Goal: Check status: Check status

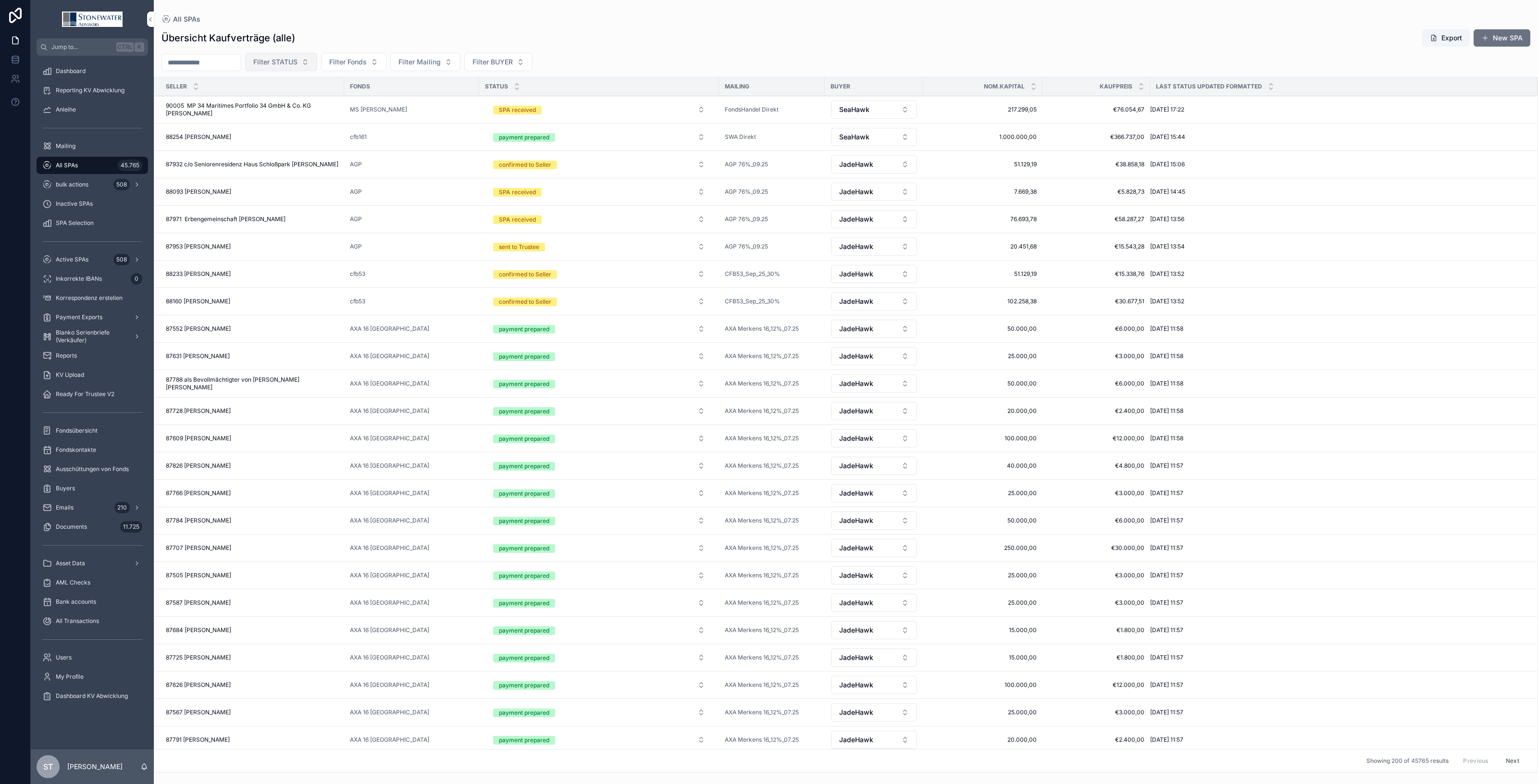
click at [318, 60] on button "Filter STATUS" at bounding box center [281, 62] width 72 height 18
click at [302, 176] on div "sent to Trustee" at bounding box center [303, 178] width 133 height 15
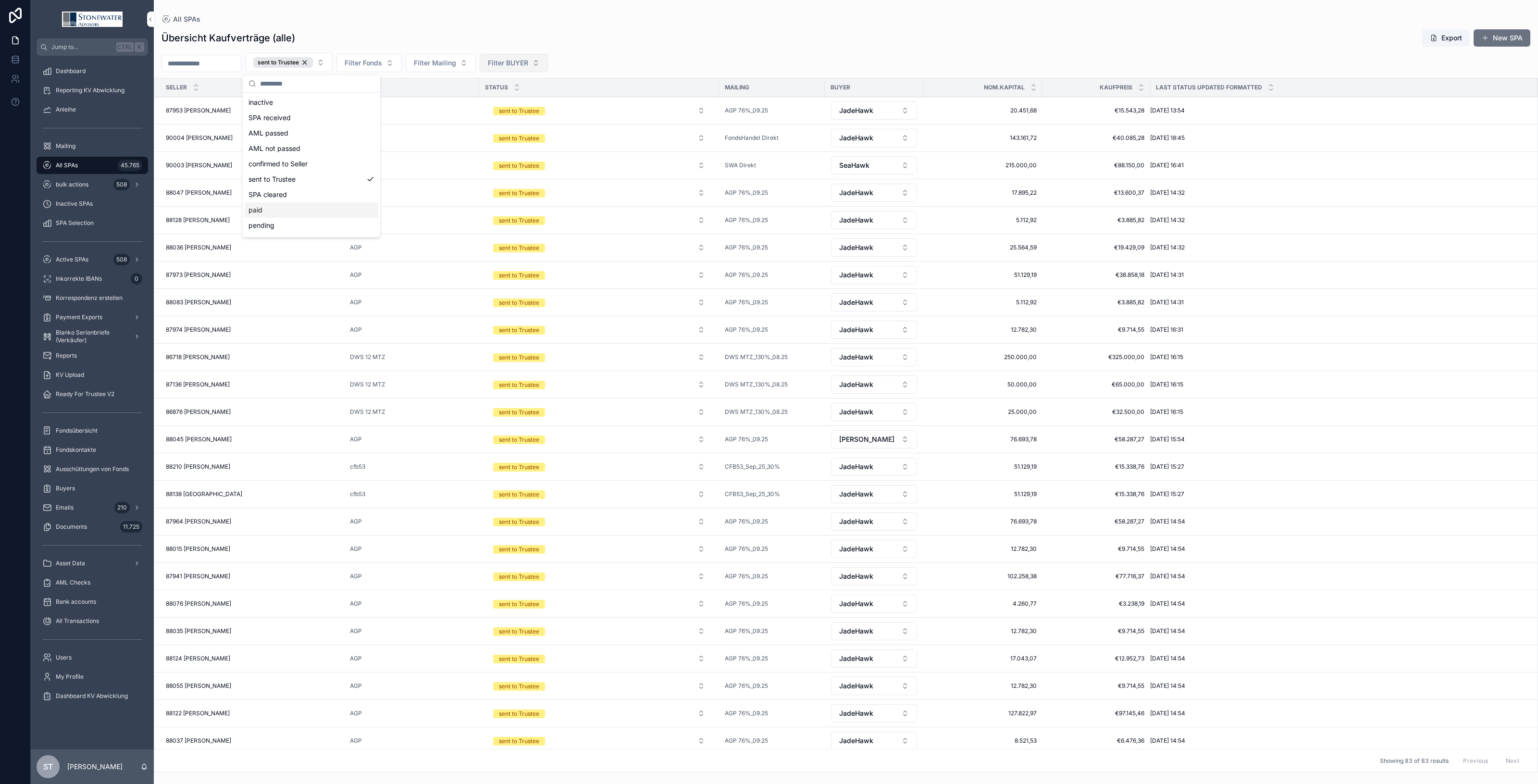
click at [548, 62] on button "Filter BUYER" at bounding box center [514, 63] width 68 height 18
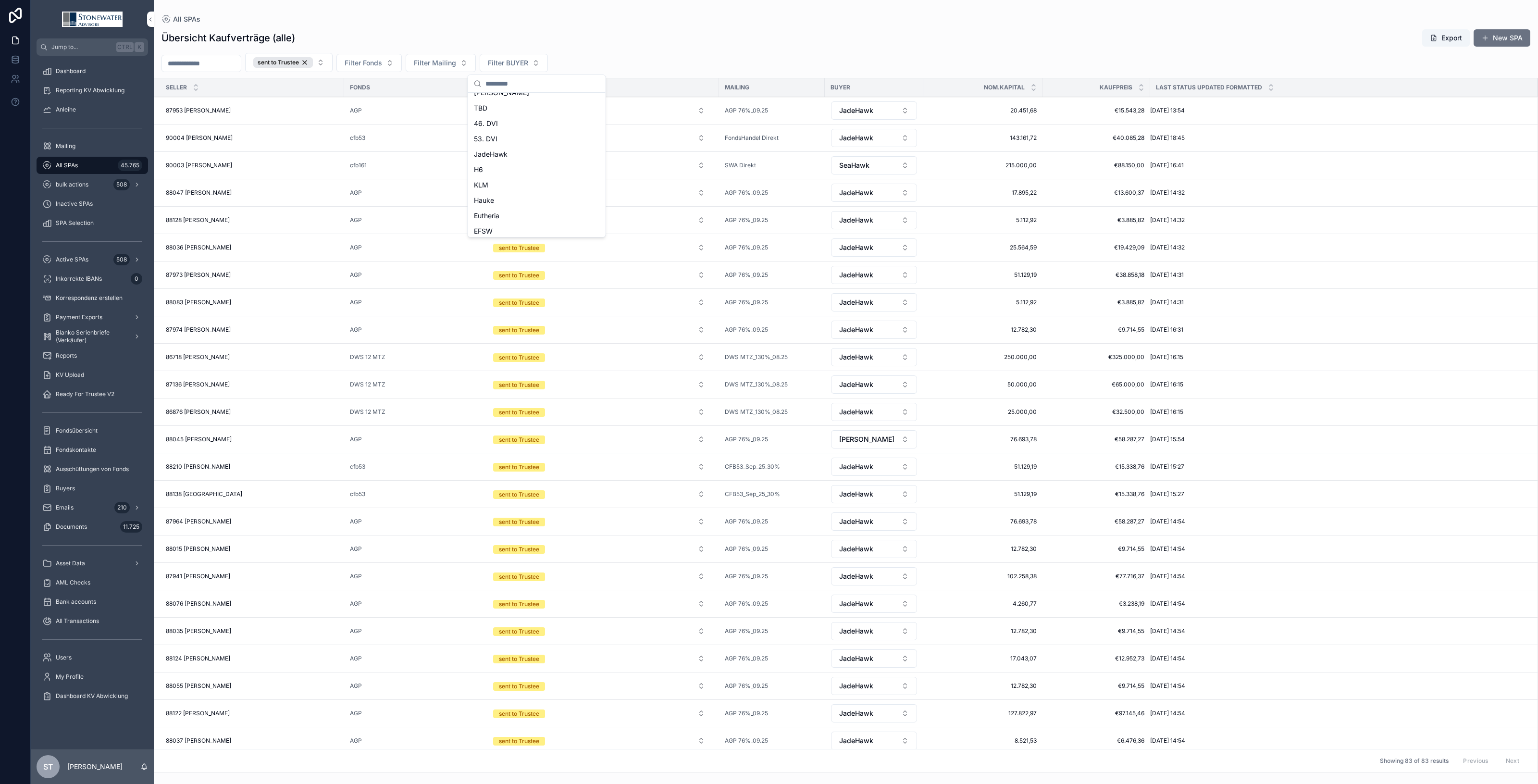
scroll to position [120, 0]
click at [523, 136] on div "JadeHawk" at bounding box center [537, 136] width 133 height 15
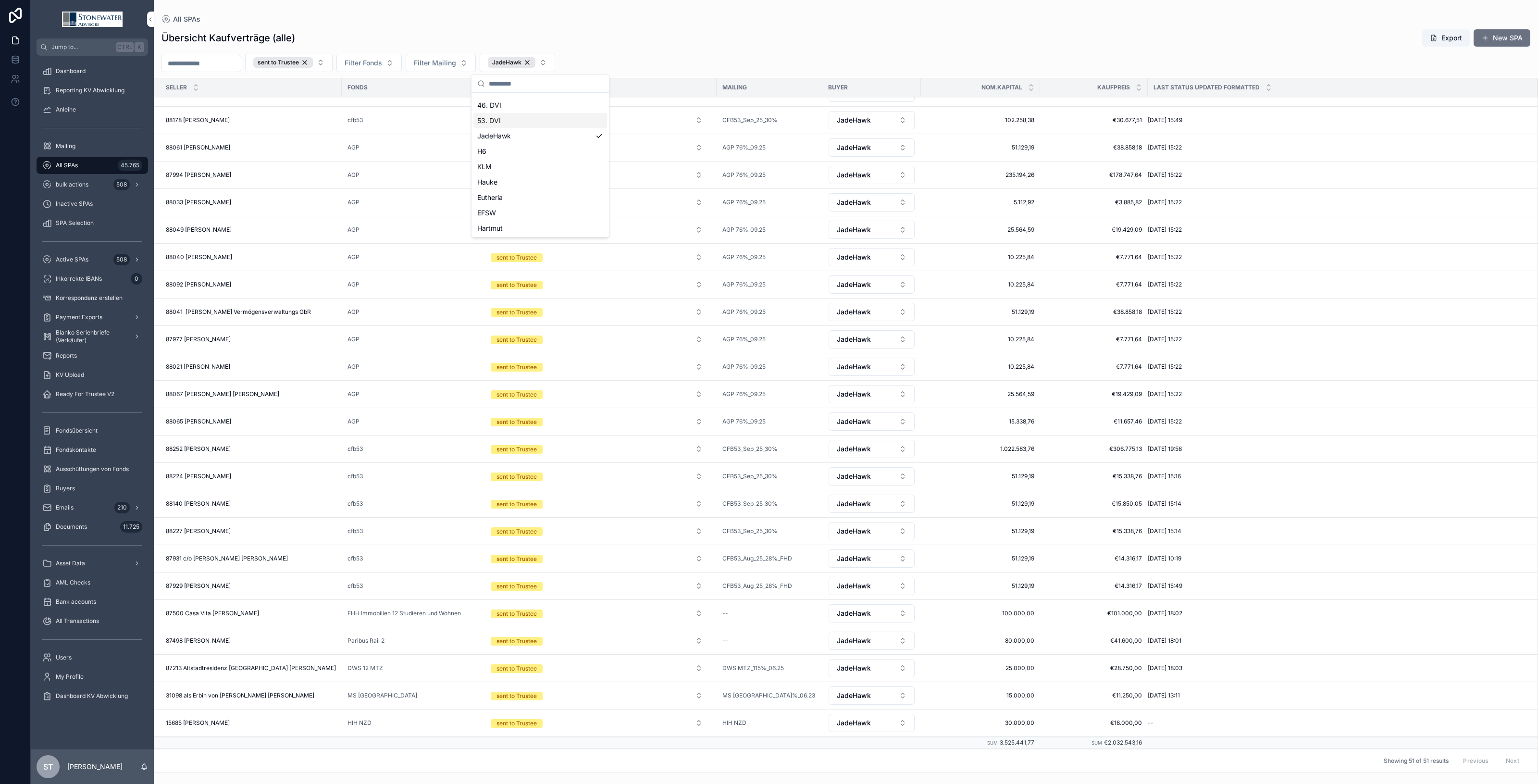
scroll to position [777, 0]
click at [229, 609] on span "87500 Casa [PERSON_NAME]" at bounding box center [212, 613] width 93 height 8
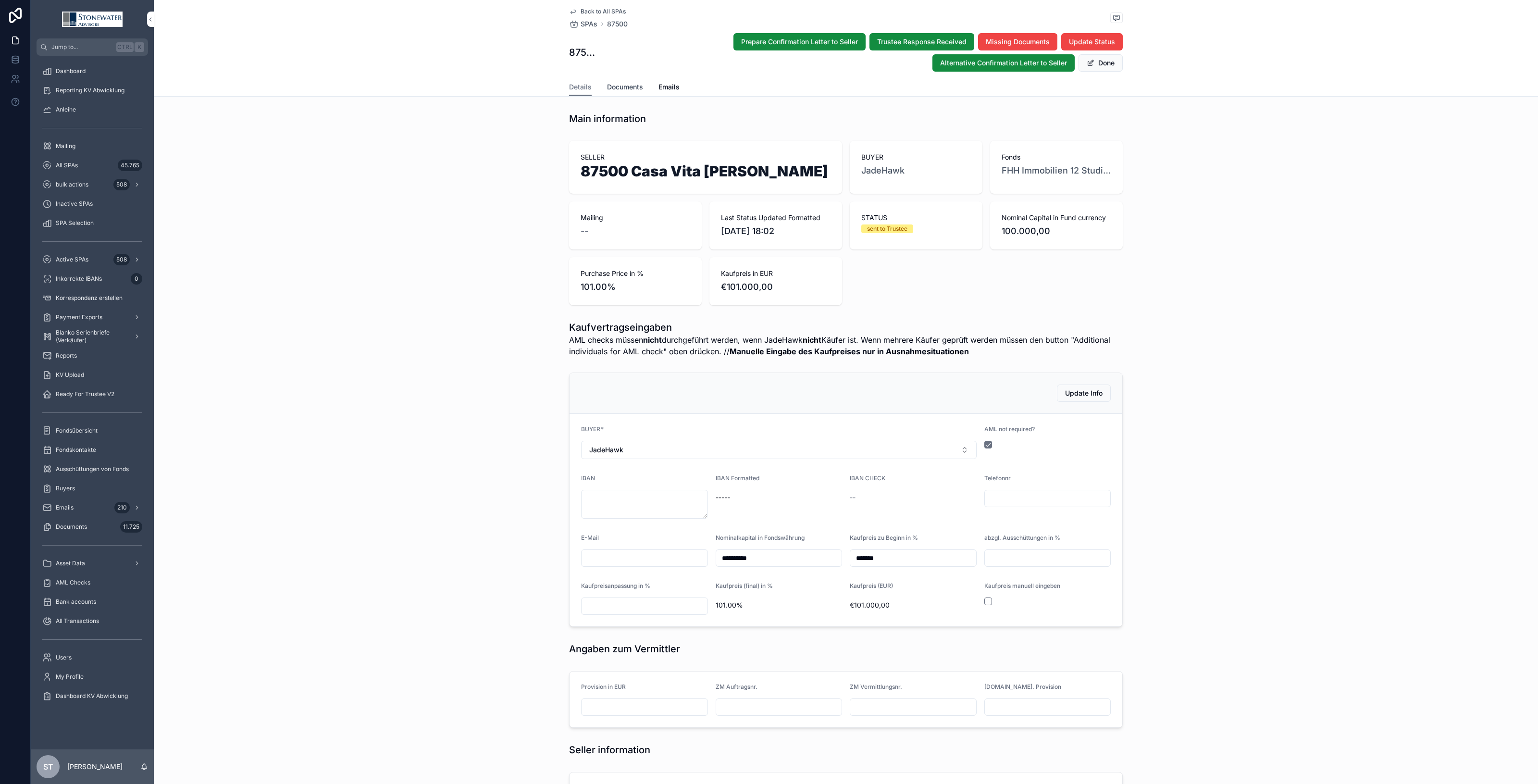
click at [620, 86] on span "Documents" at bounding box center [625, 86] width 36 height 10
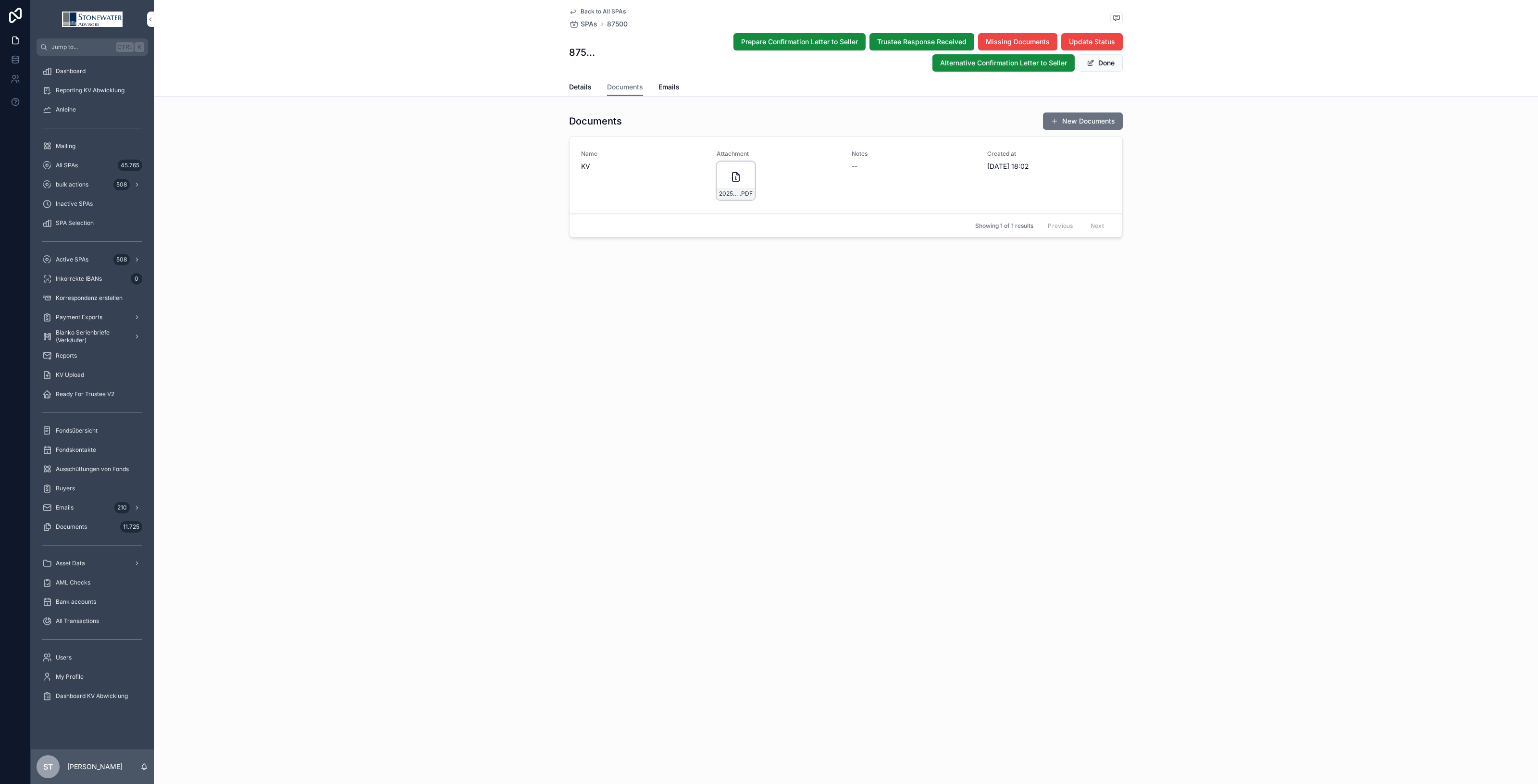
click at [739, 180] on icon "scrollable content" at bounding box center [736, 177] width 11 height 11
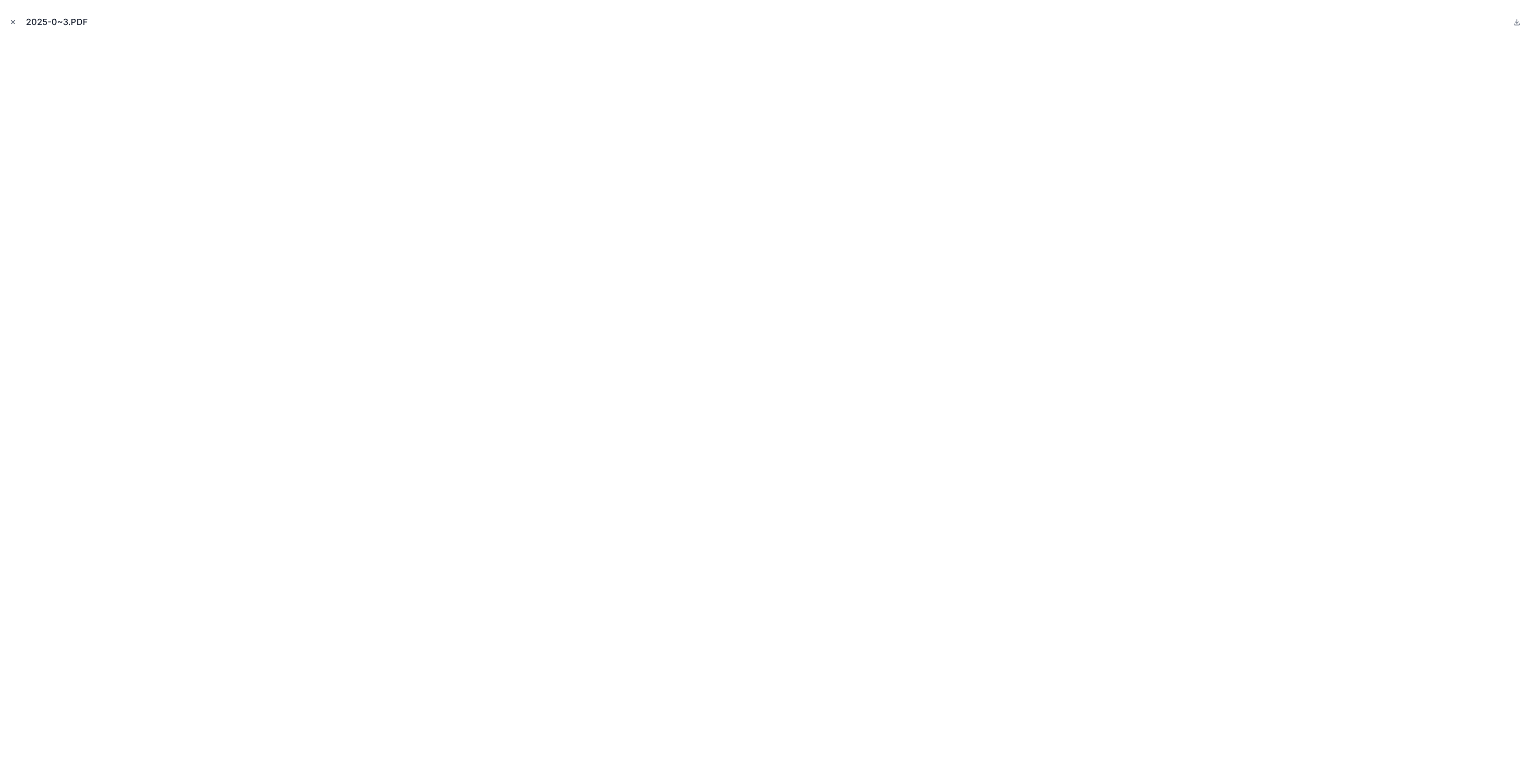
click at [13, 23] on icon "Close modal" at bounding box center [13, 22] width 3 height 3
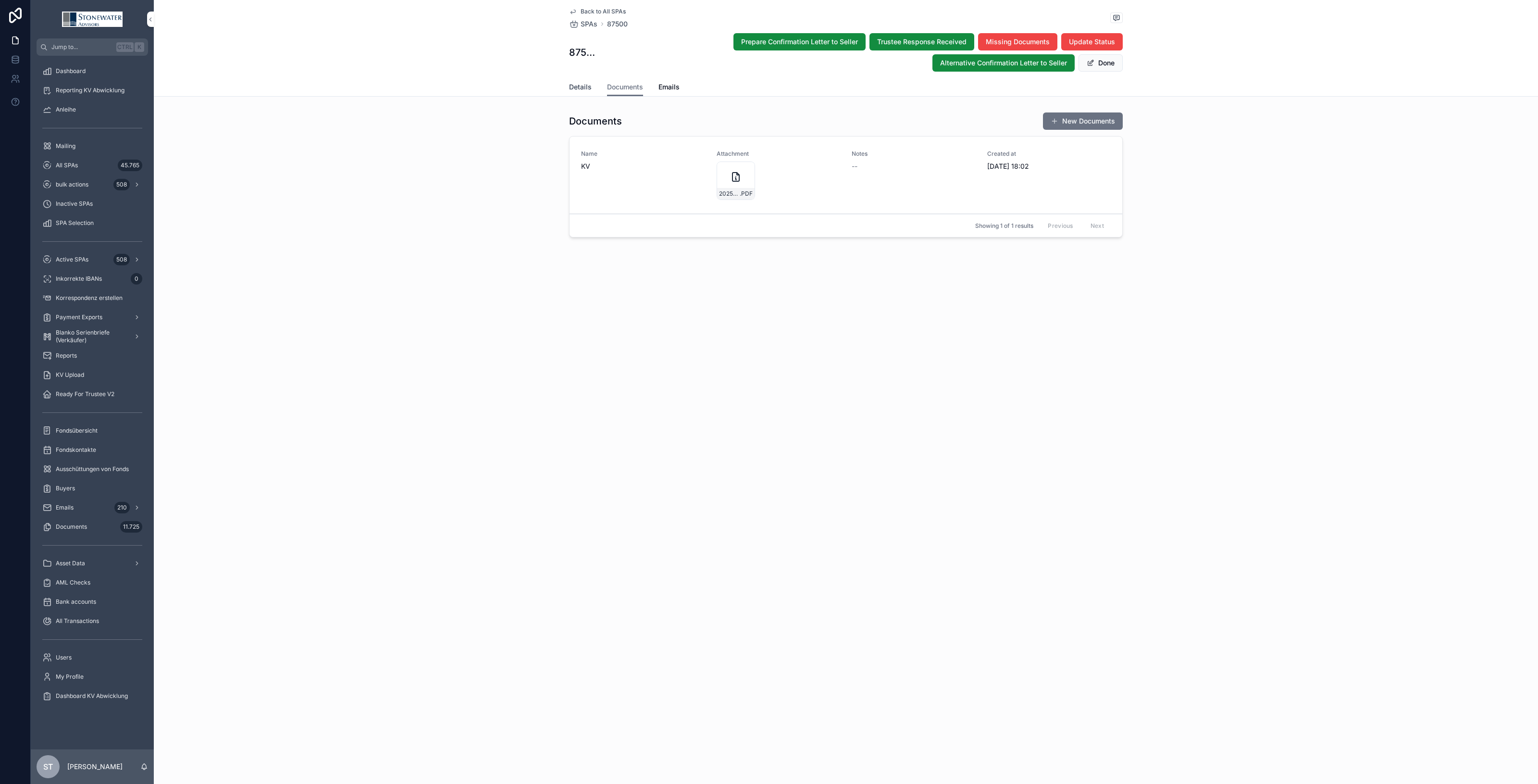
click at [570, 86] on span "Details" at bounding box center [580, 86] width 23 height 10
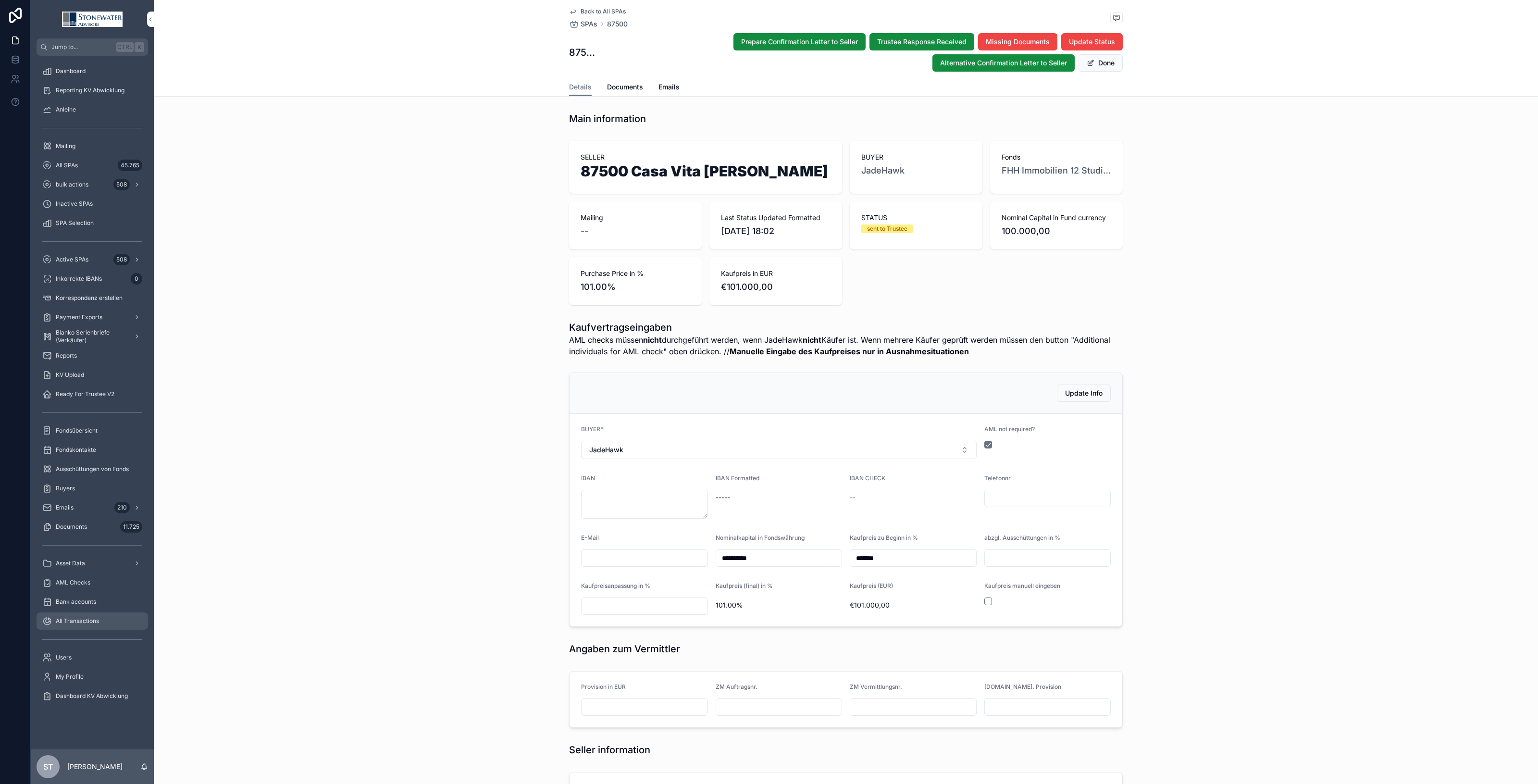
click at [94, 623] on span "All Transactions" at bounding box center [77, 621] width 43 height 8
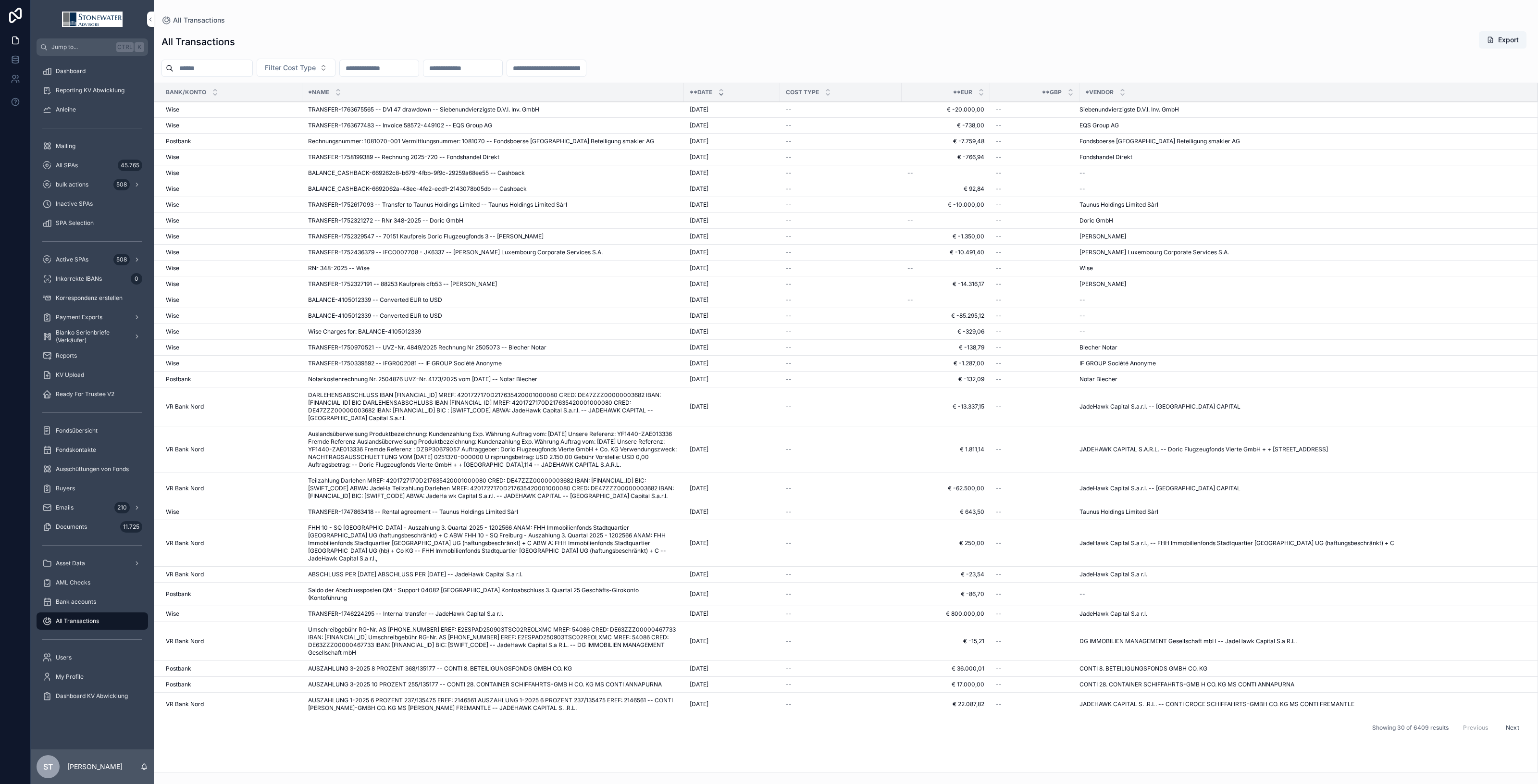
drag, startPoint x: 231, startPoint y: 67, endPoint x: 253, endPoint y: 70, distance: 22.2
click at [231, 67] on input "scrollable content" at bounding box center [213, 68] width 79 height 13
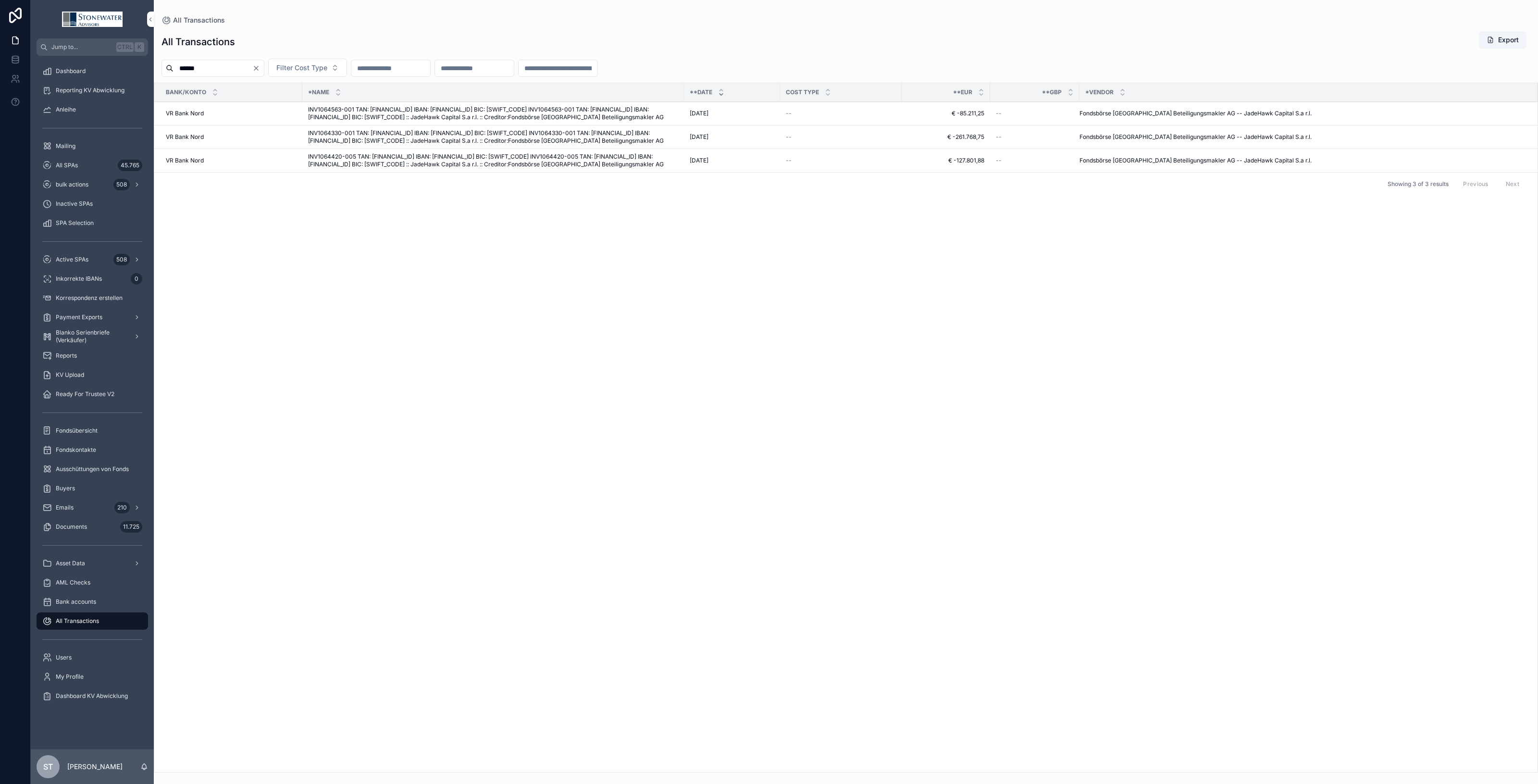
type input "**********"
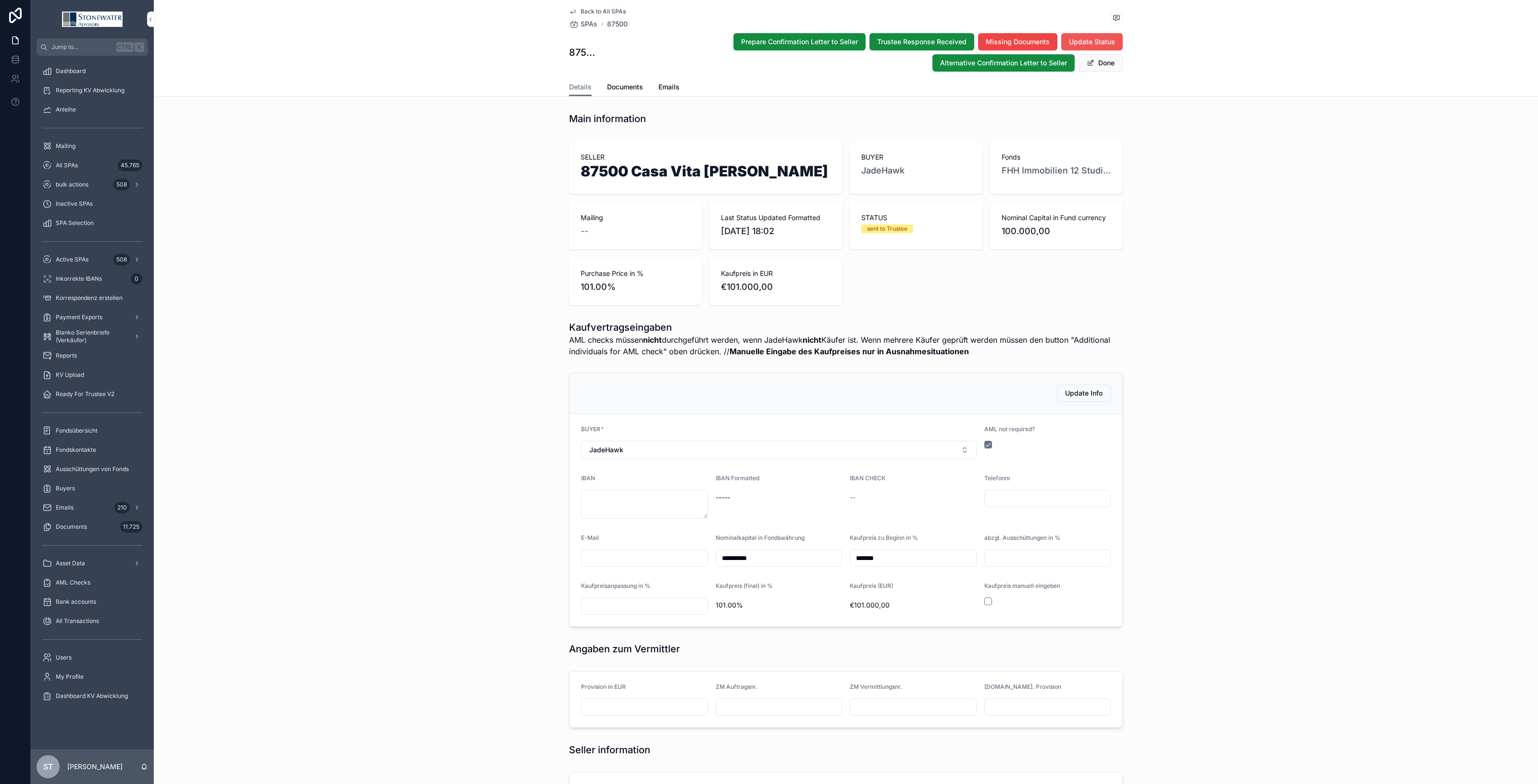
click at [1095, 39] on span "Update Status" at bounding box center [1092, 41] width 46 height 10
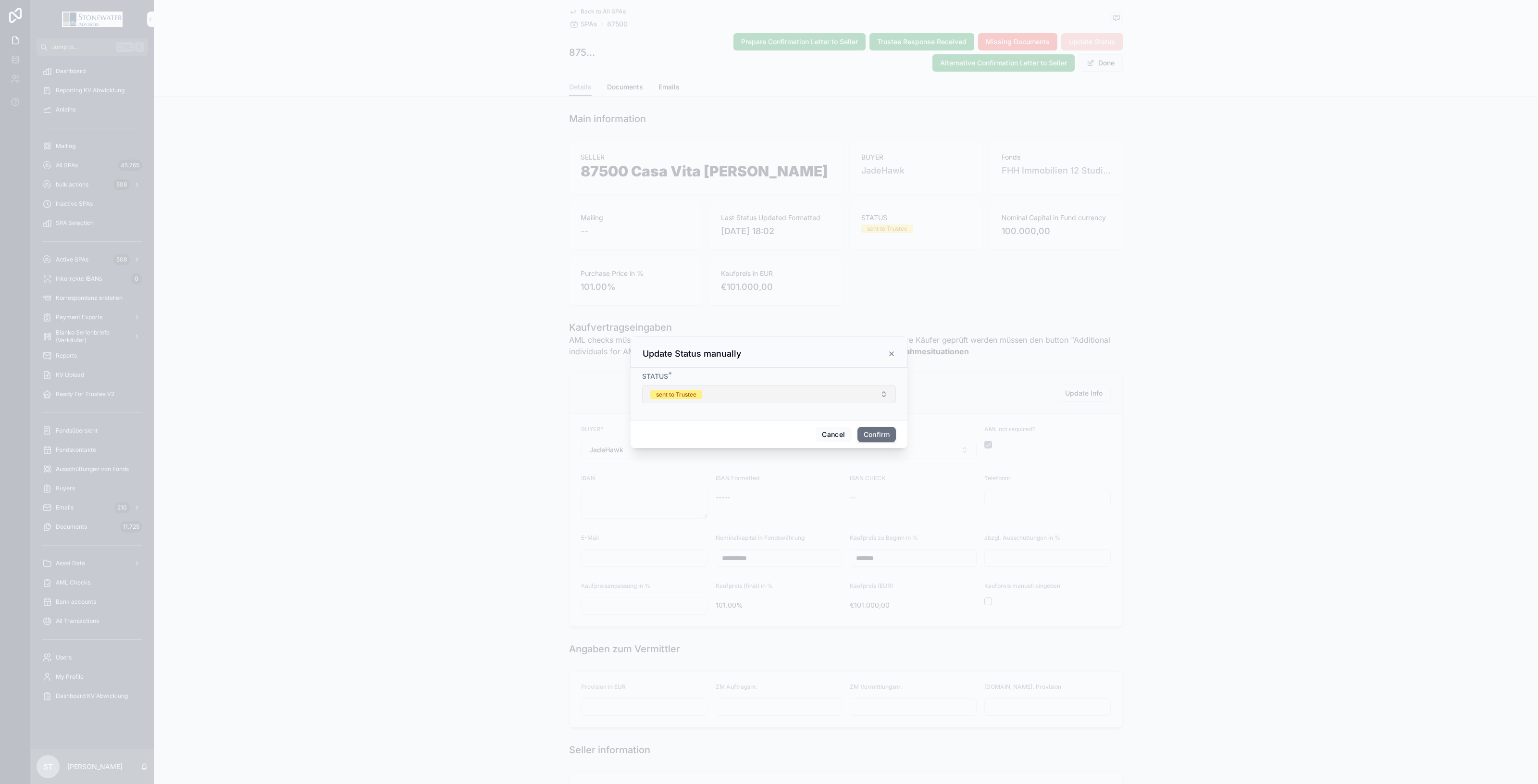
click at [882, 390] on button "sent to Trustee" at bounding box center [769, 394] width 254 height 18
click at [805, 538] on div "paid" at bounding box center [769, 534] width 133 height 15
click at [897, 432] on div "Cancel Confirm" at bounding box center [769, 434] width 277 height 27
click at [892, 434] on button "Confirm" at bounding box center [877, 434] width 39 height 15
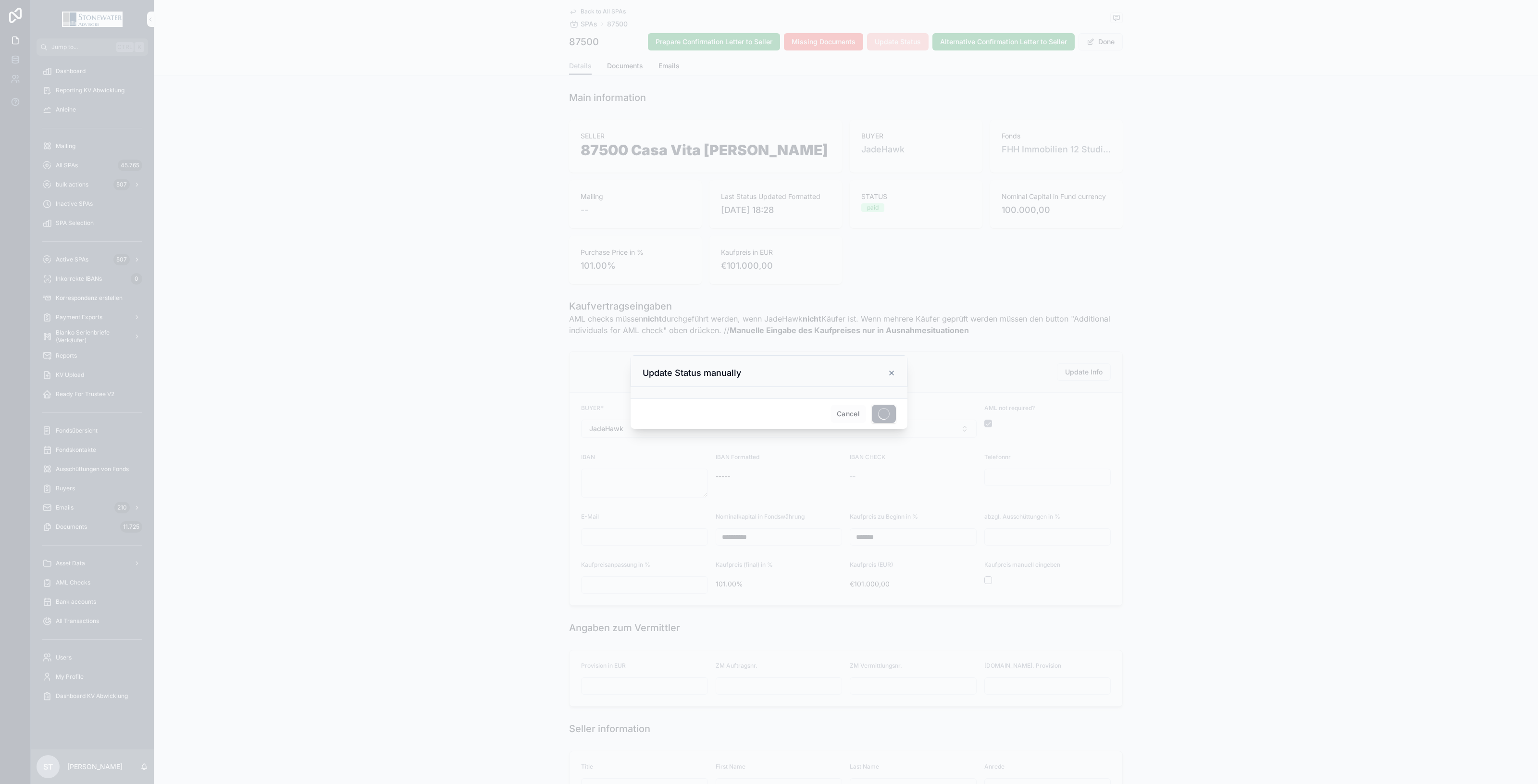
type textarea "**********"
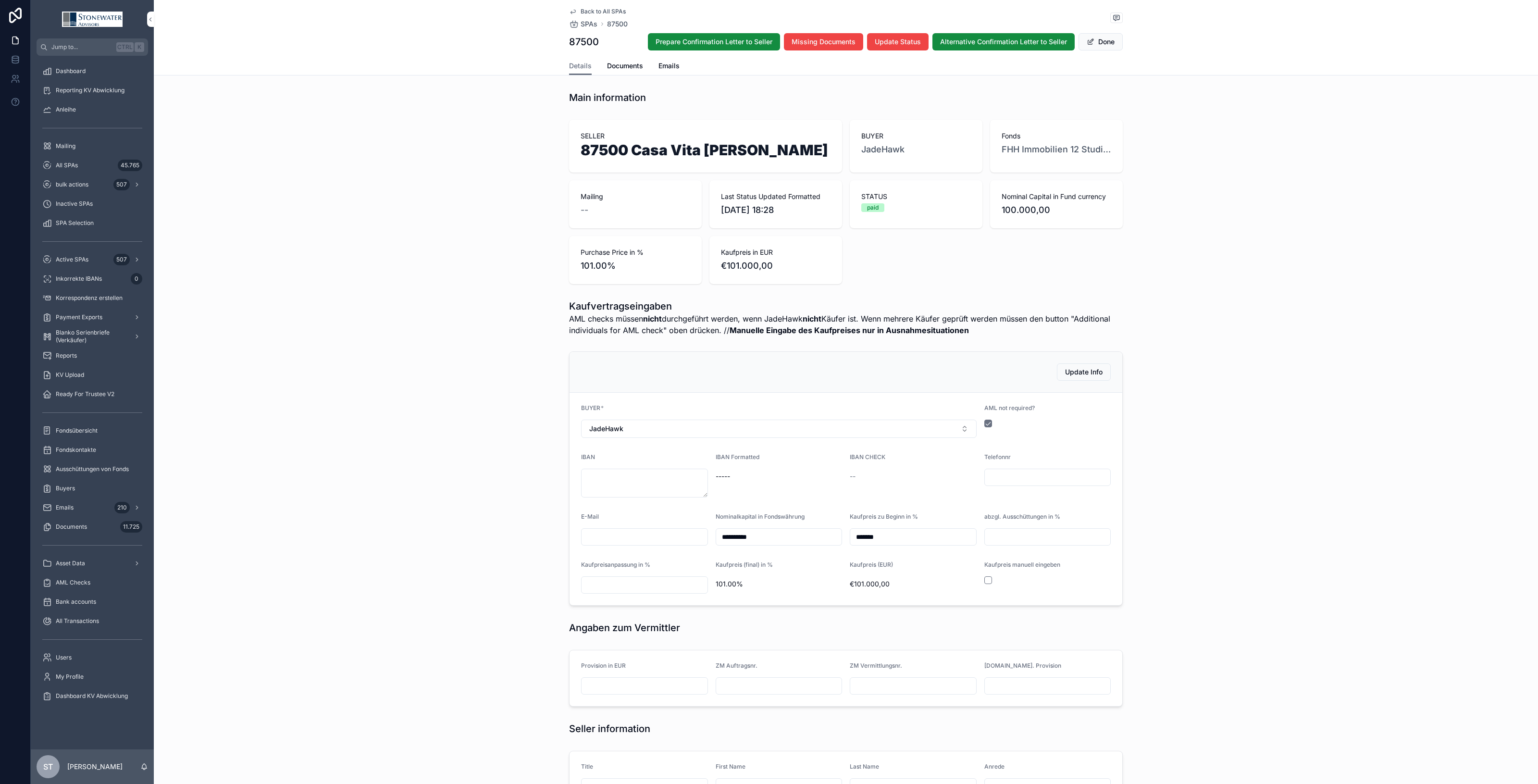
click at [585, 13] on span "Back to All SPAs" at bounding box center [603, 11] width 45 height 8
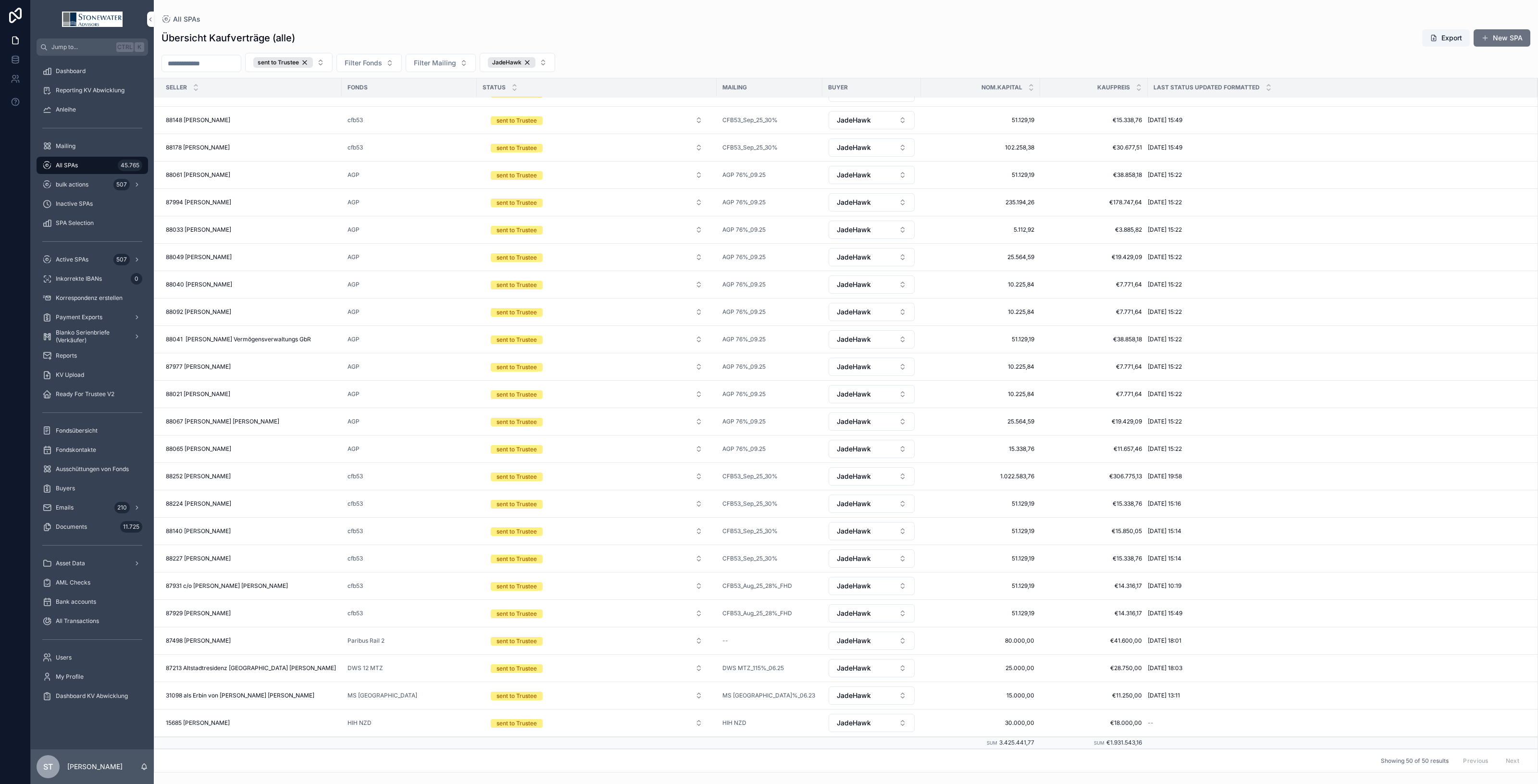
scroll to position [748, 0]
click at [243, 644] on div "87498 Werner Fischer 87498 Werner Fischer" at bounding box center [251, 641] width 170 height 8
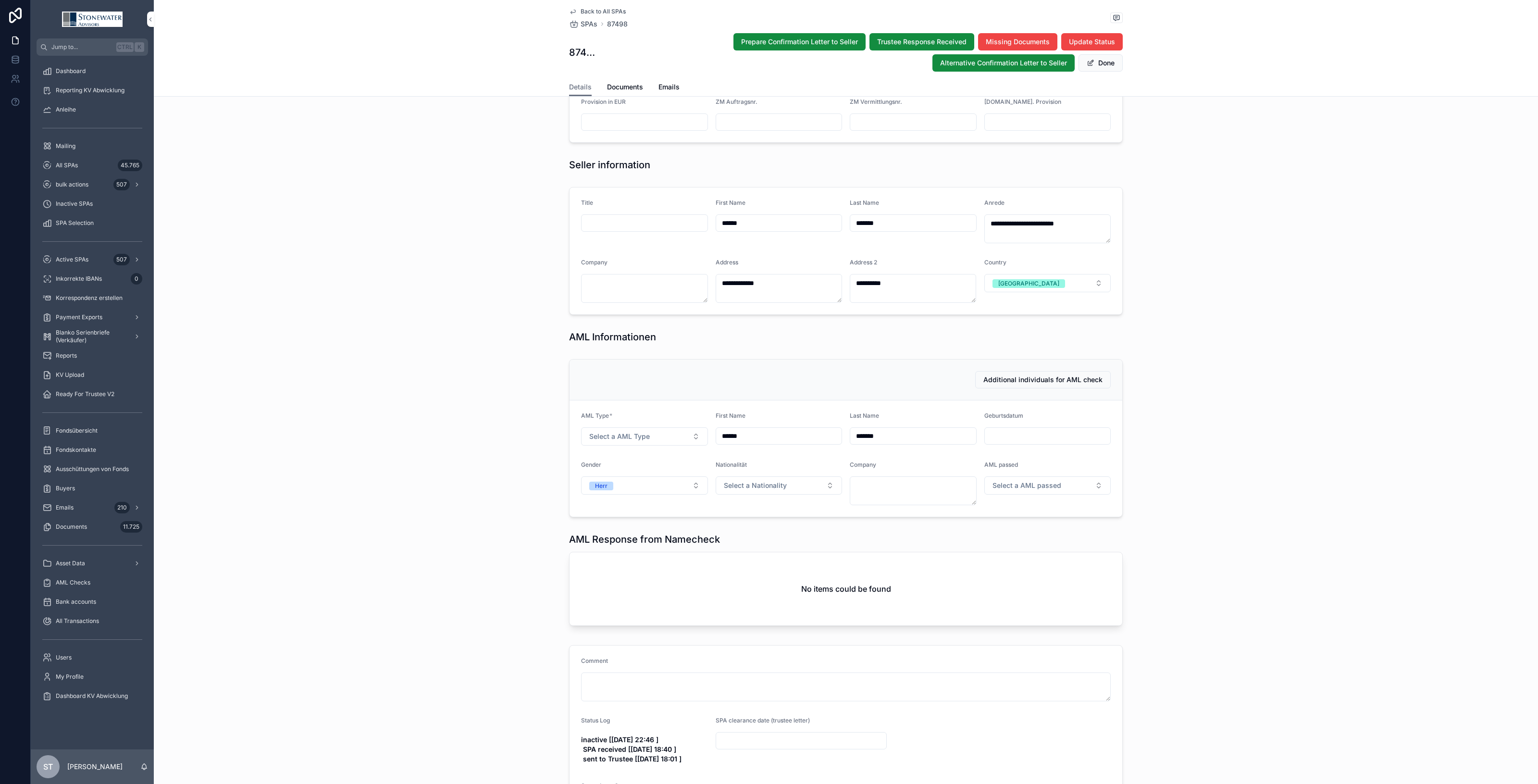
scroll to position [285, 0]
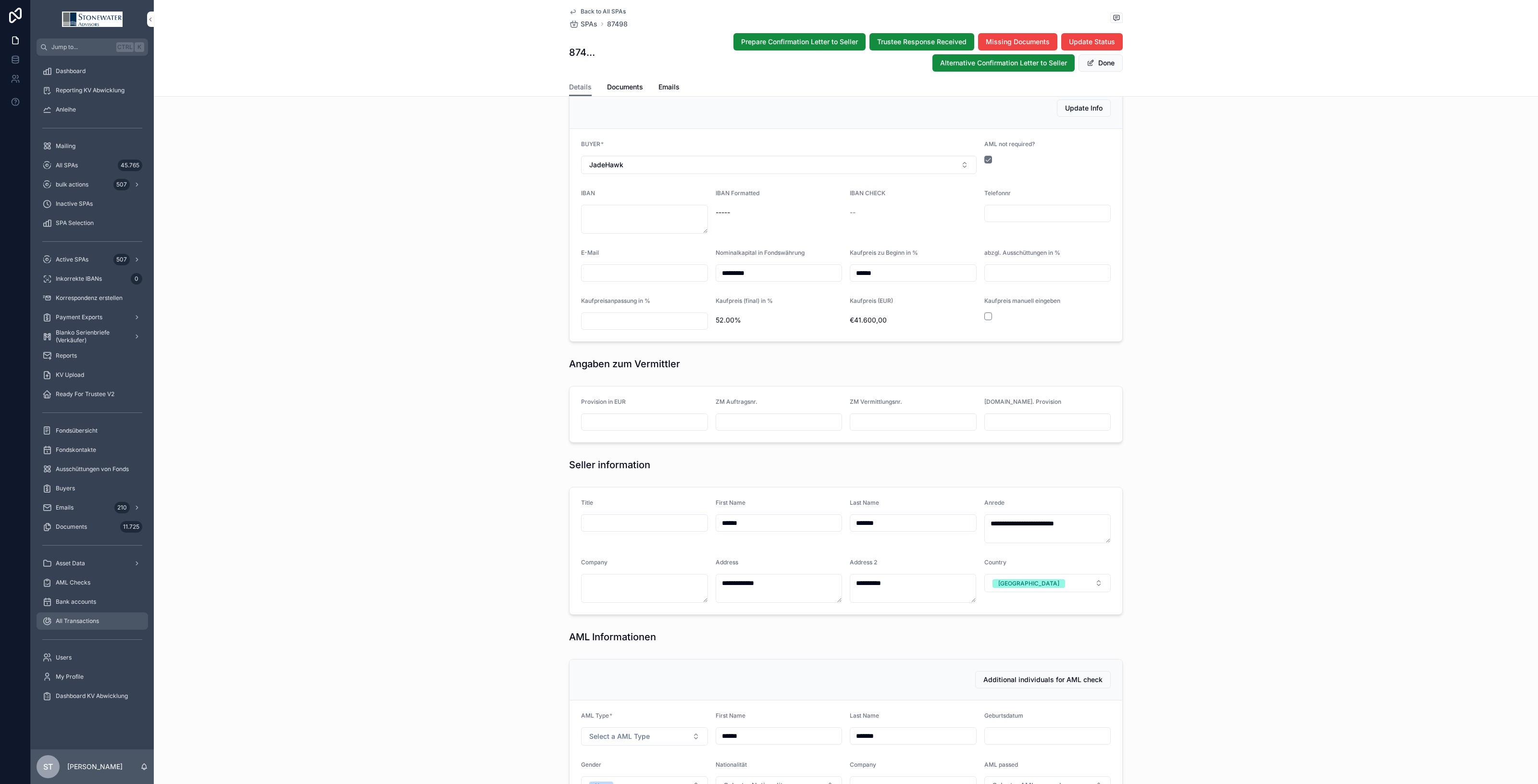
click at [65, 621] on span "All Transactions" at bounding box center [77, 621] width 43 height 8
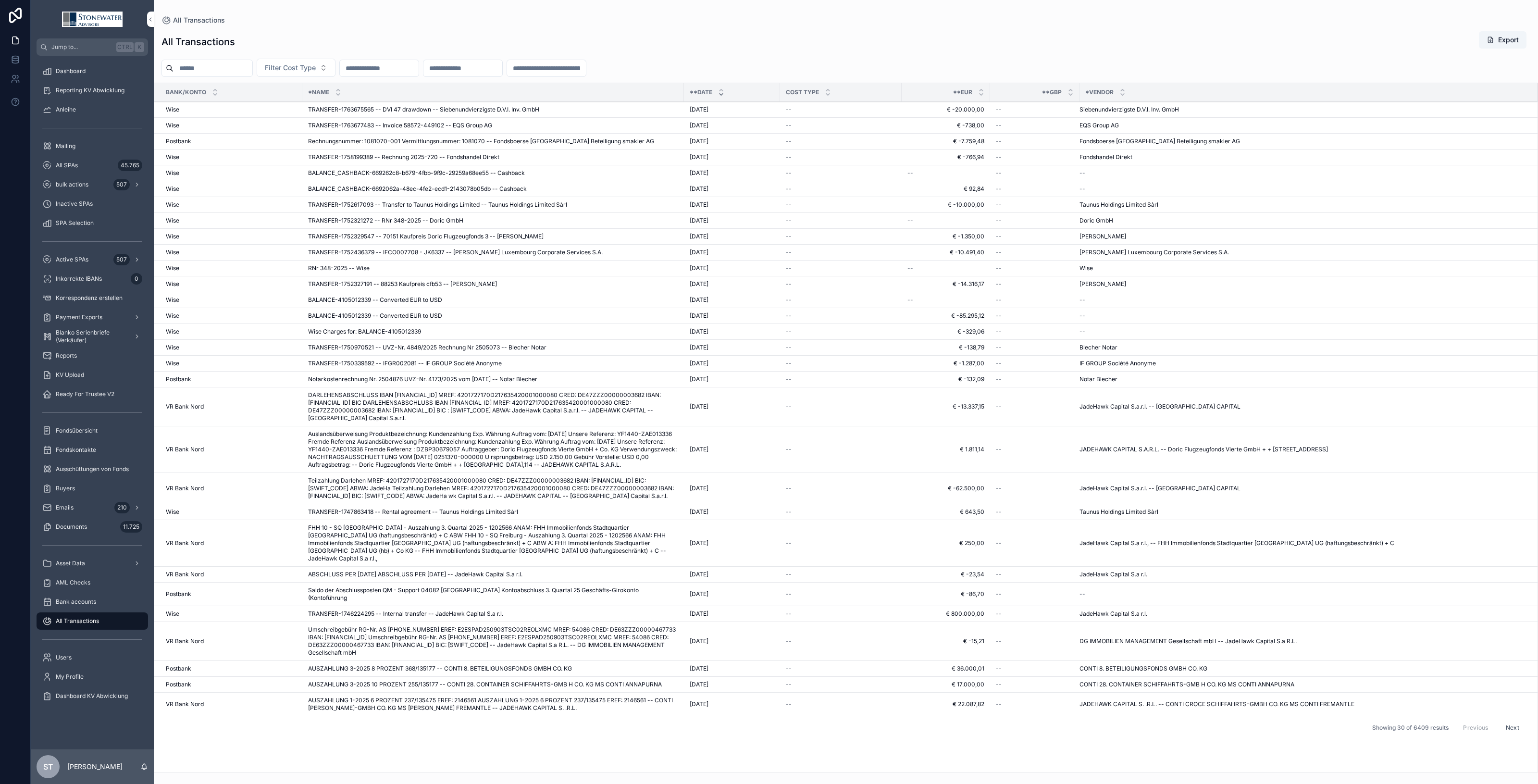
click at [239, 67] on input "scrollable content" at bounding box center [213, 68] width 79 height 13
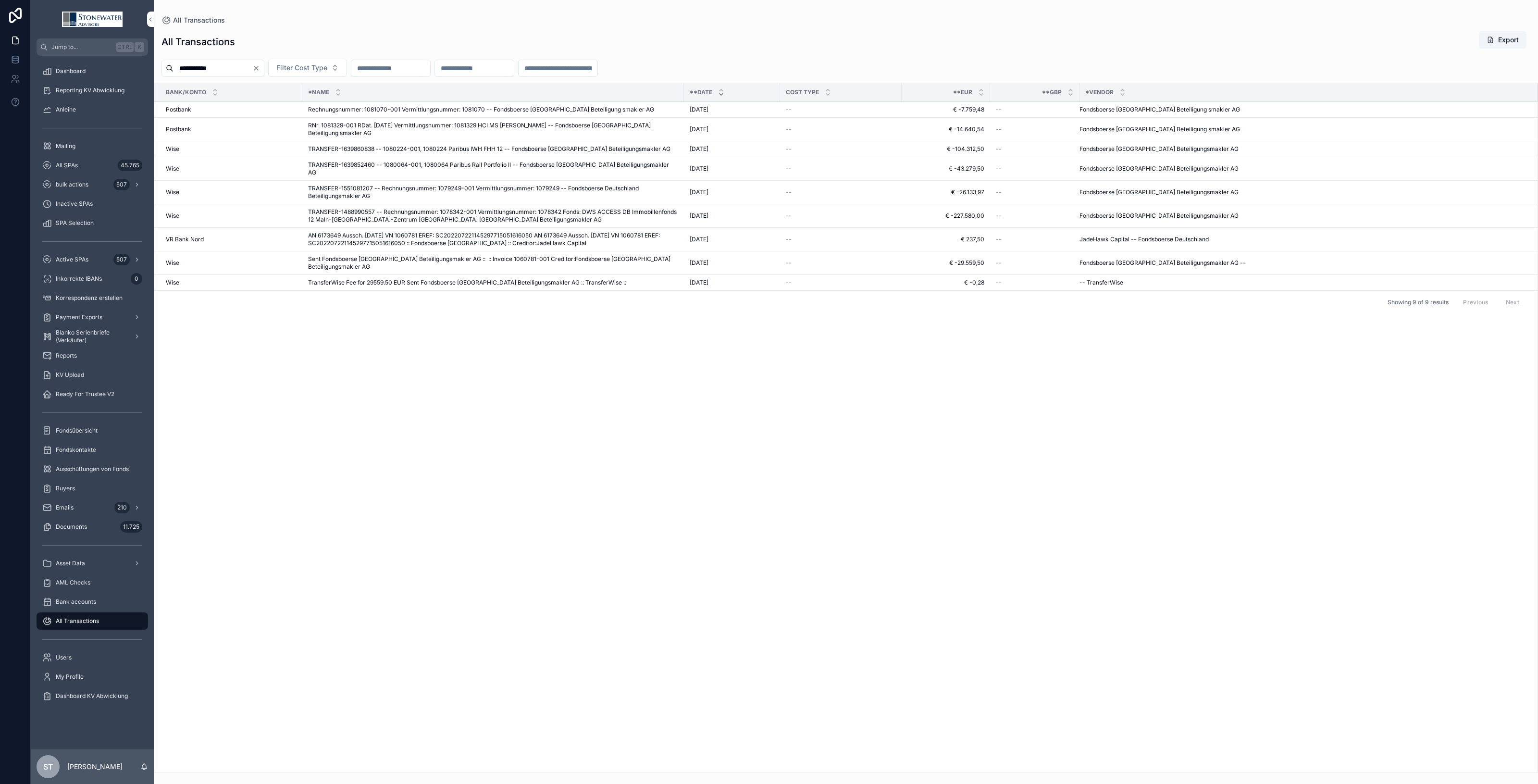
type input "******"
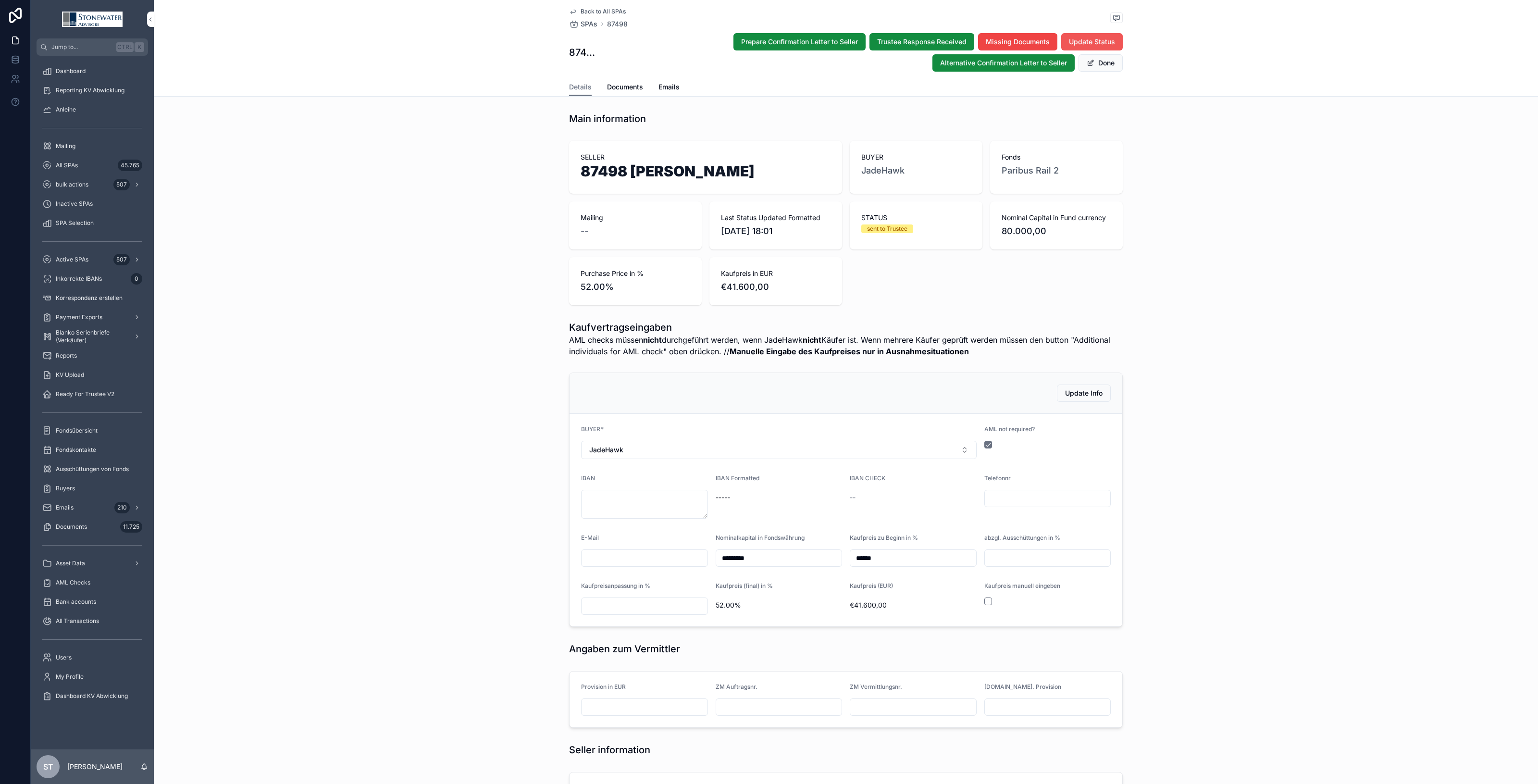
click at [1080, 42] on span "Update Status" at bounding box center [1092, 41] width 46 height 10
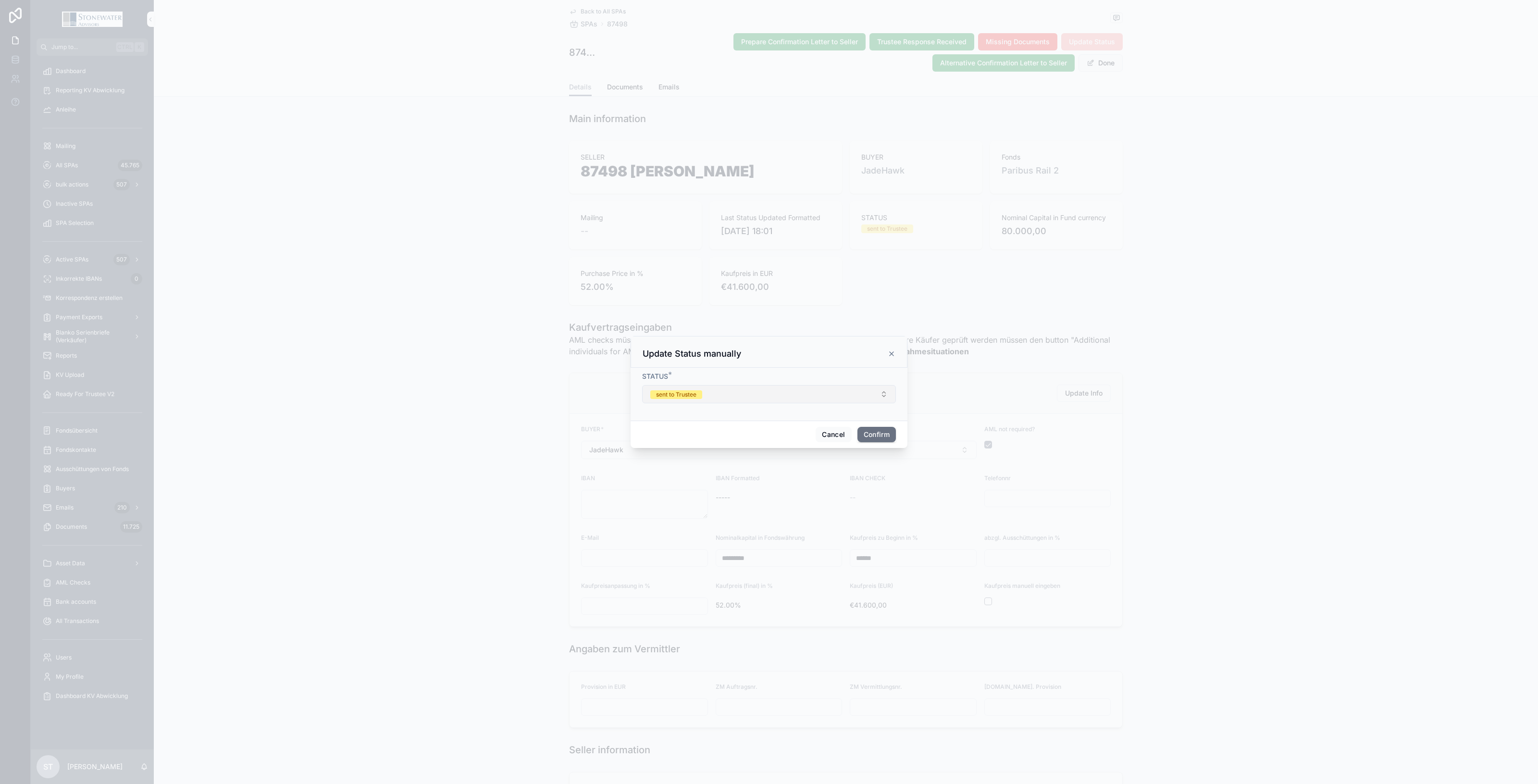
click at [708, 385] on button "sent to Trustee" at bounding box center [769, 394] width 254 height 18
click at [739, 531] on div "paid" at bounding box center [769, 534] width 133 height 15
click at [881, 444] on div "Cancel Confirm" at bounding box center [769, 434] width 277 height 27
click at [883, 440] on button "Confirm" at bounding box center [877, 434] width 39 height 15
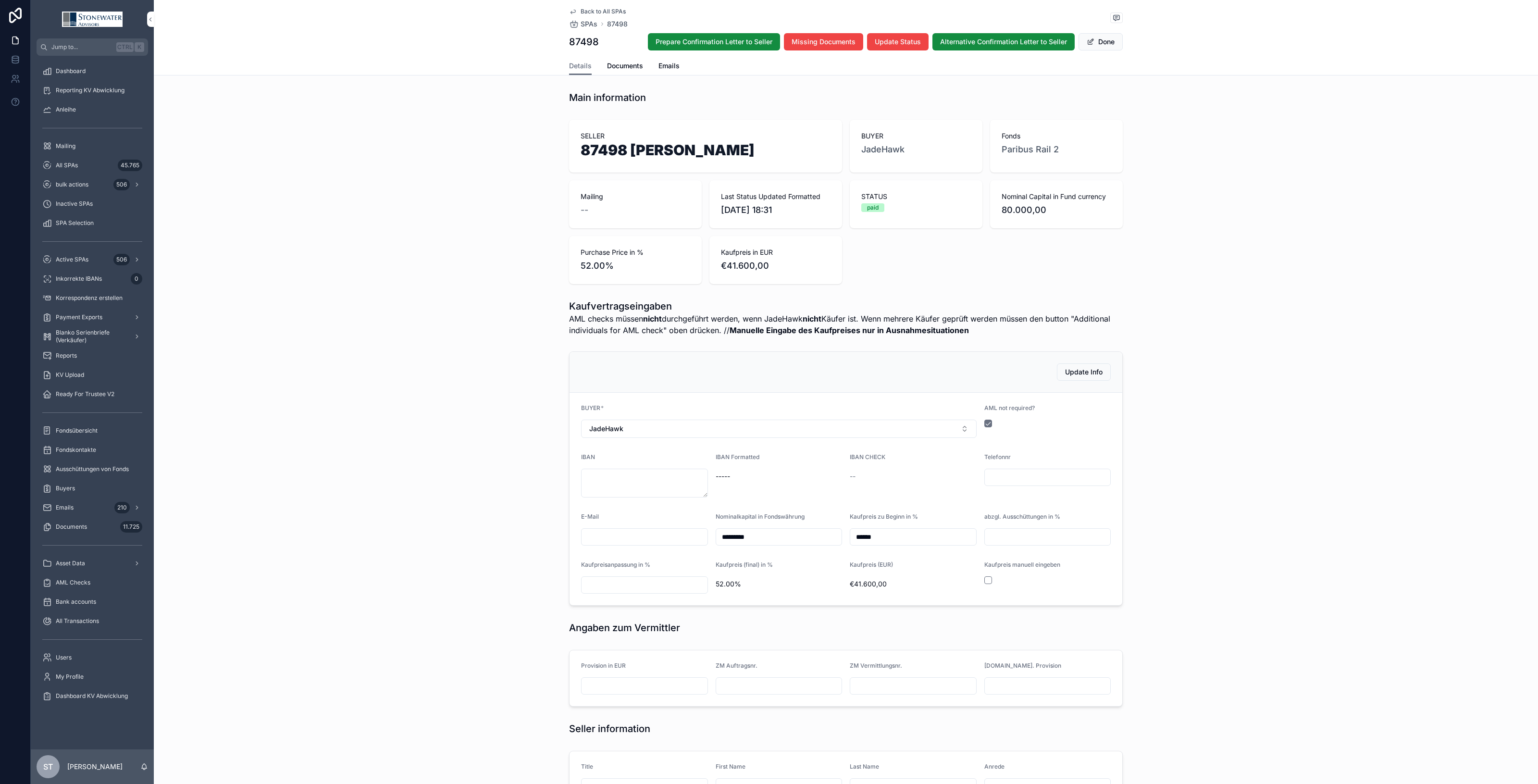
type textarea "**********"
click at [595, 11] on span "Back to All SPAs" at bounding box center [603, 11] width 45 height 8
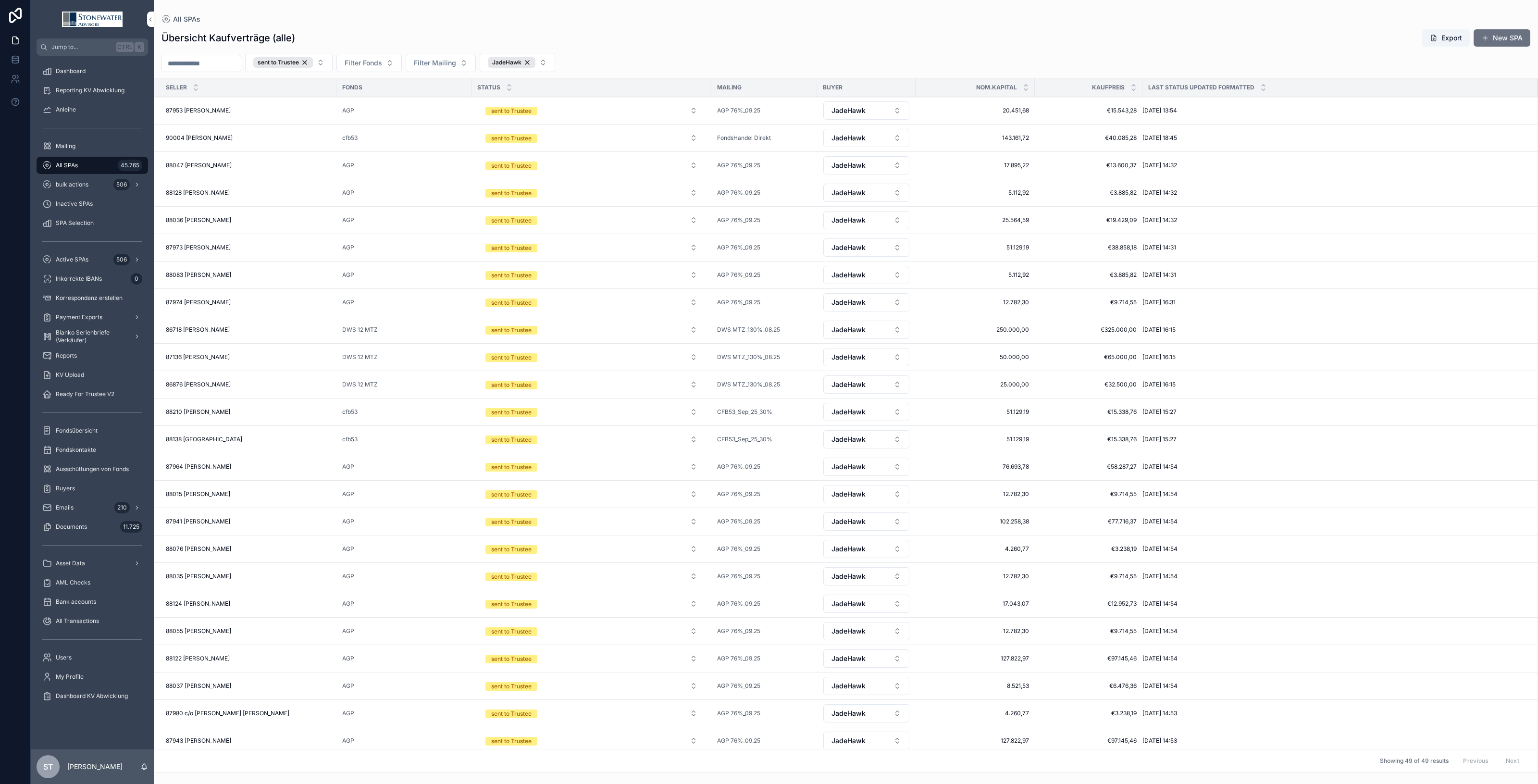
click at [284, 142] on div "90004 Sabine Wilhelmine Geyer 90004 Sabine Wilhelmine Geyer" at bounding box center [248, 138] width 165 height 8
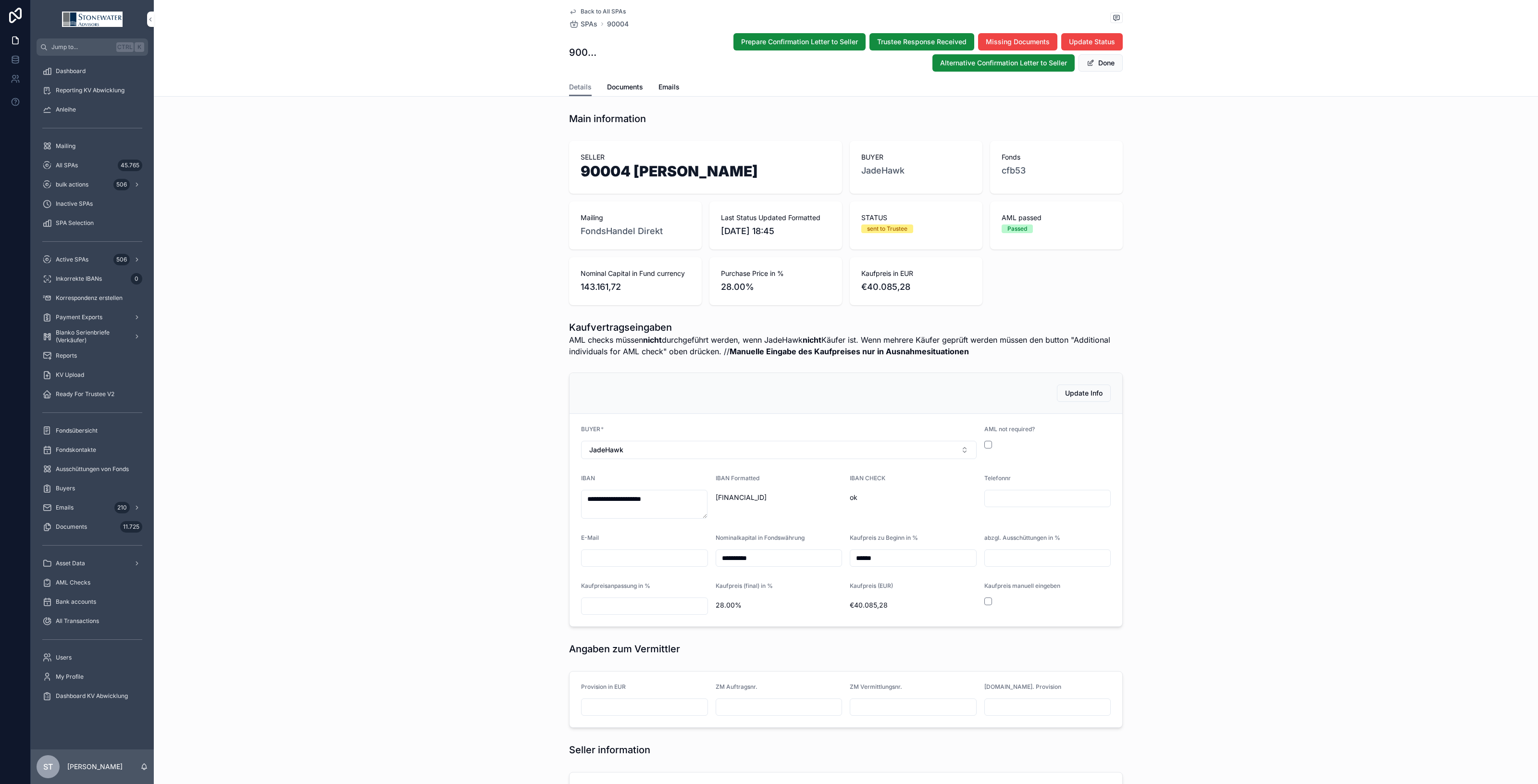
click at [608, 8] on span "Back to All SPAs" at bounding box center [603, 11] width 45 height 8
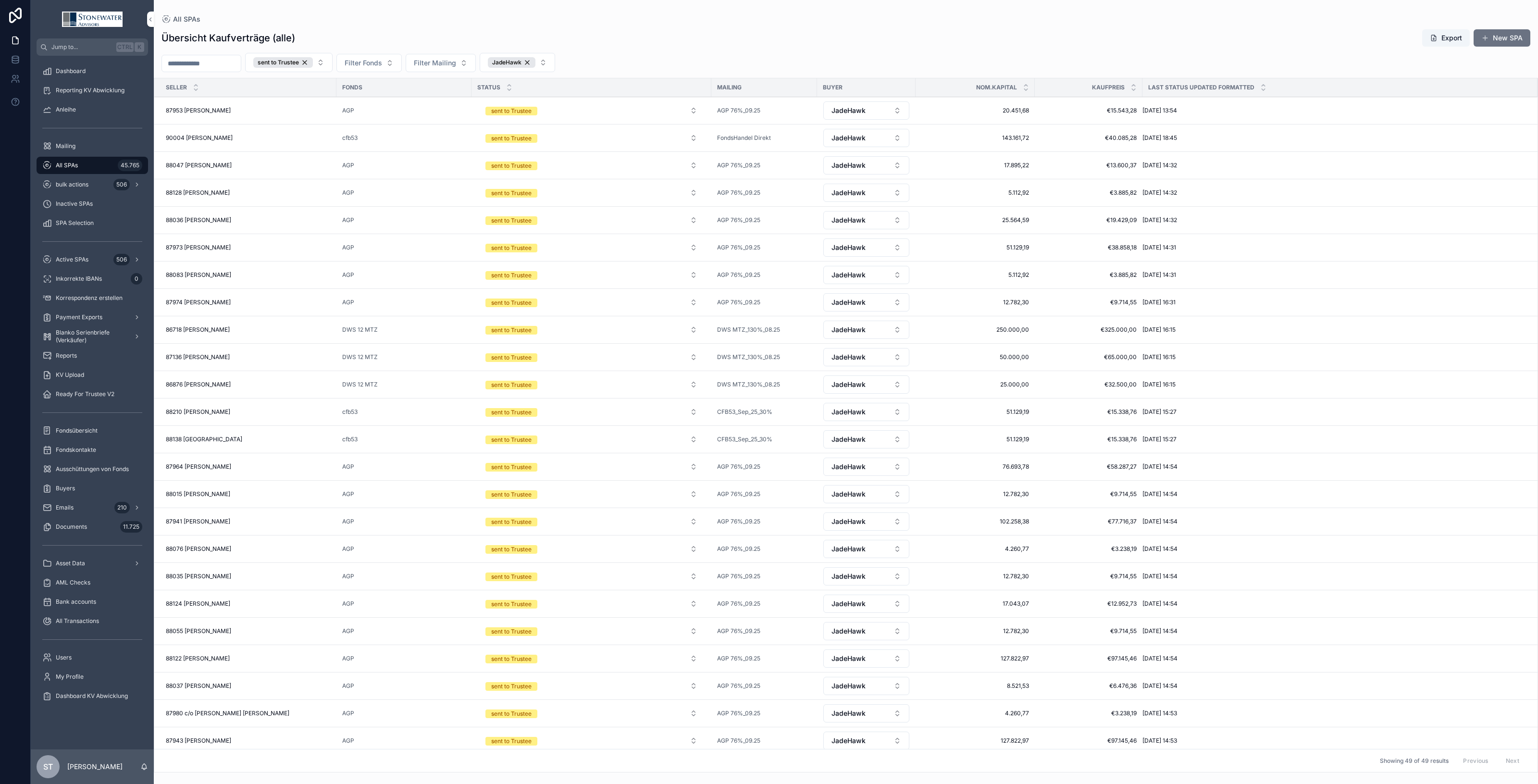
scroll to position [60, 0]
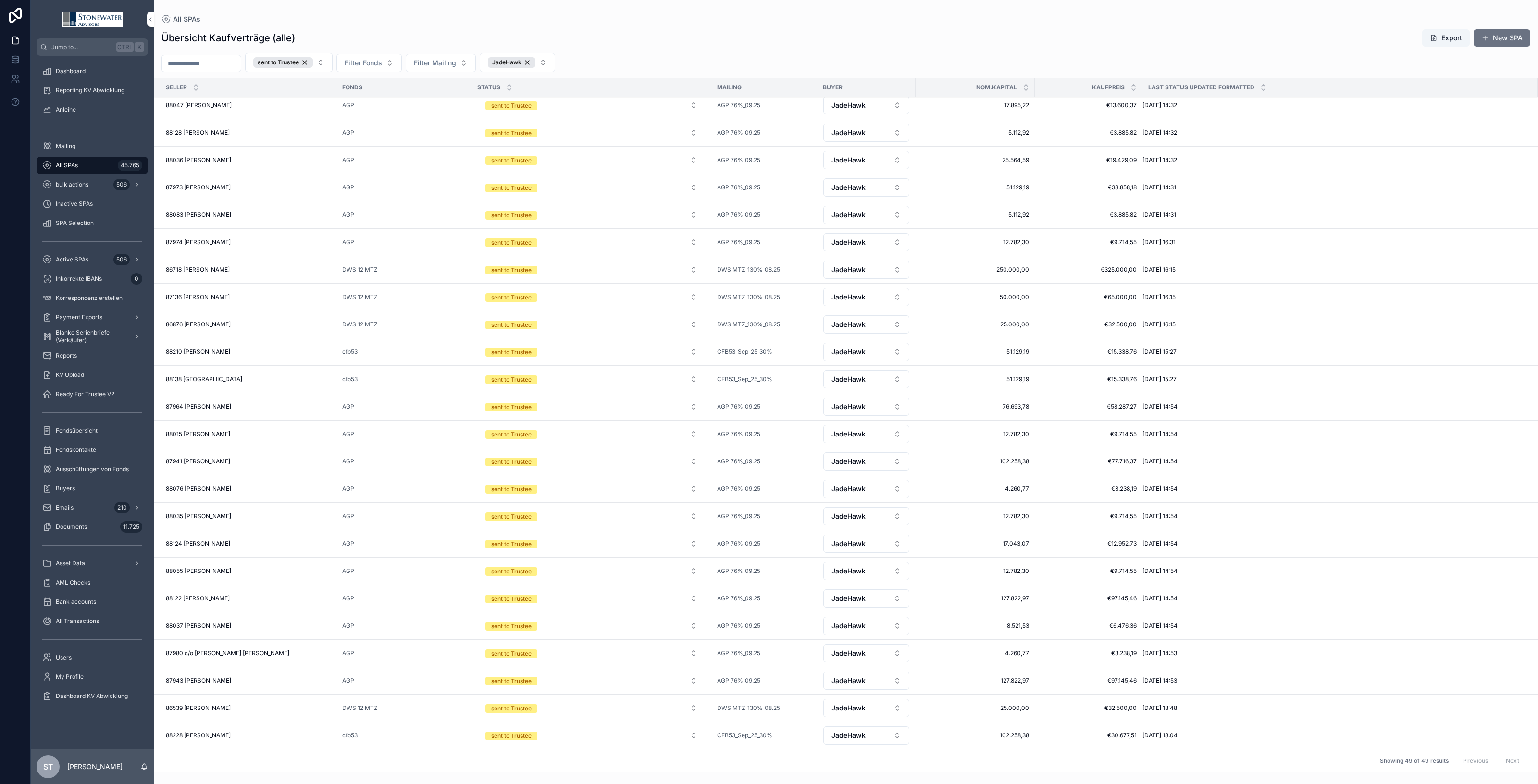
click at [246, 272] on div "86718 Ute Gebhardt 86718 Ute Gebhardt" at bounding box center [248, 270] width 165 height 8
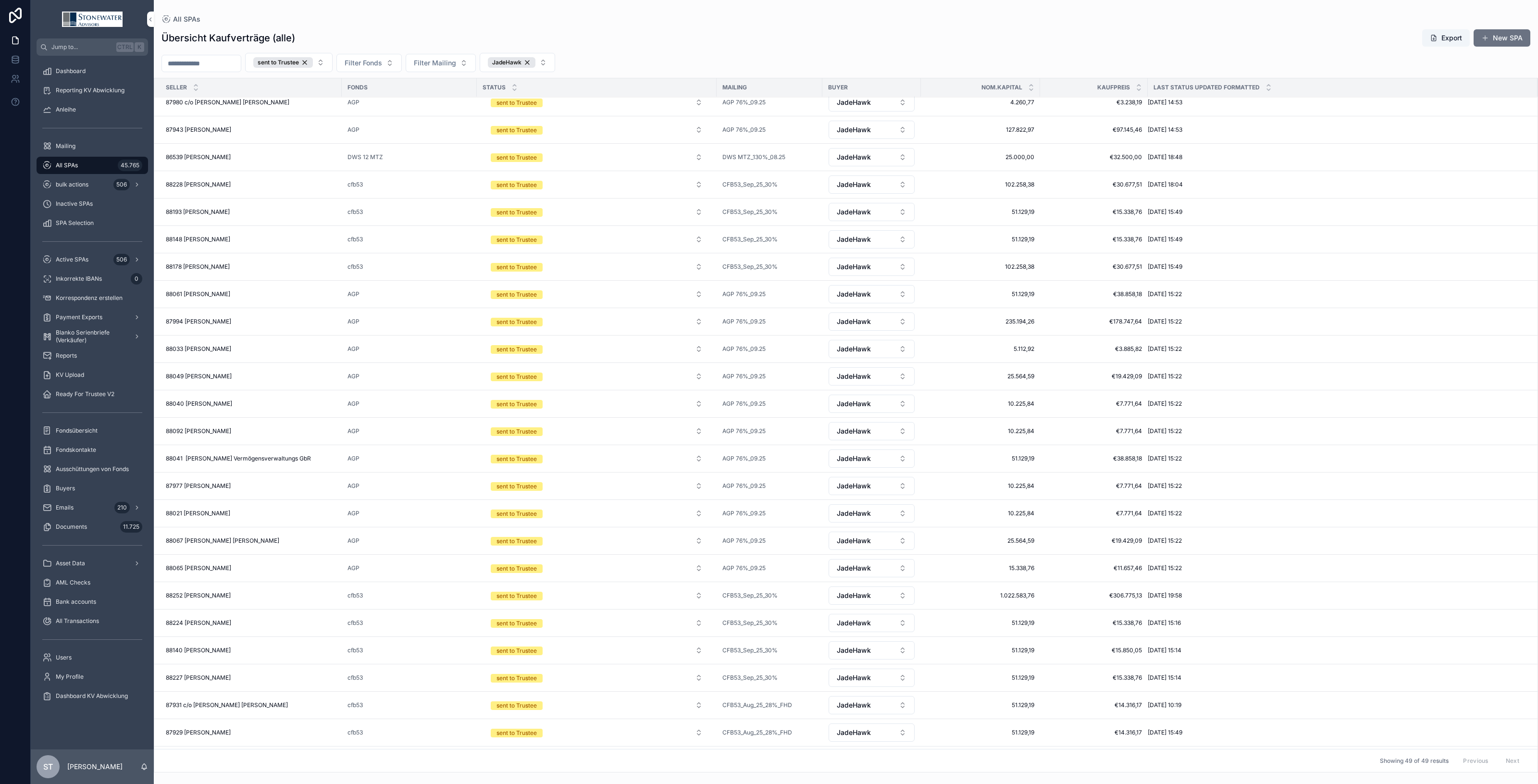
scroll to position [721, 0]
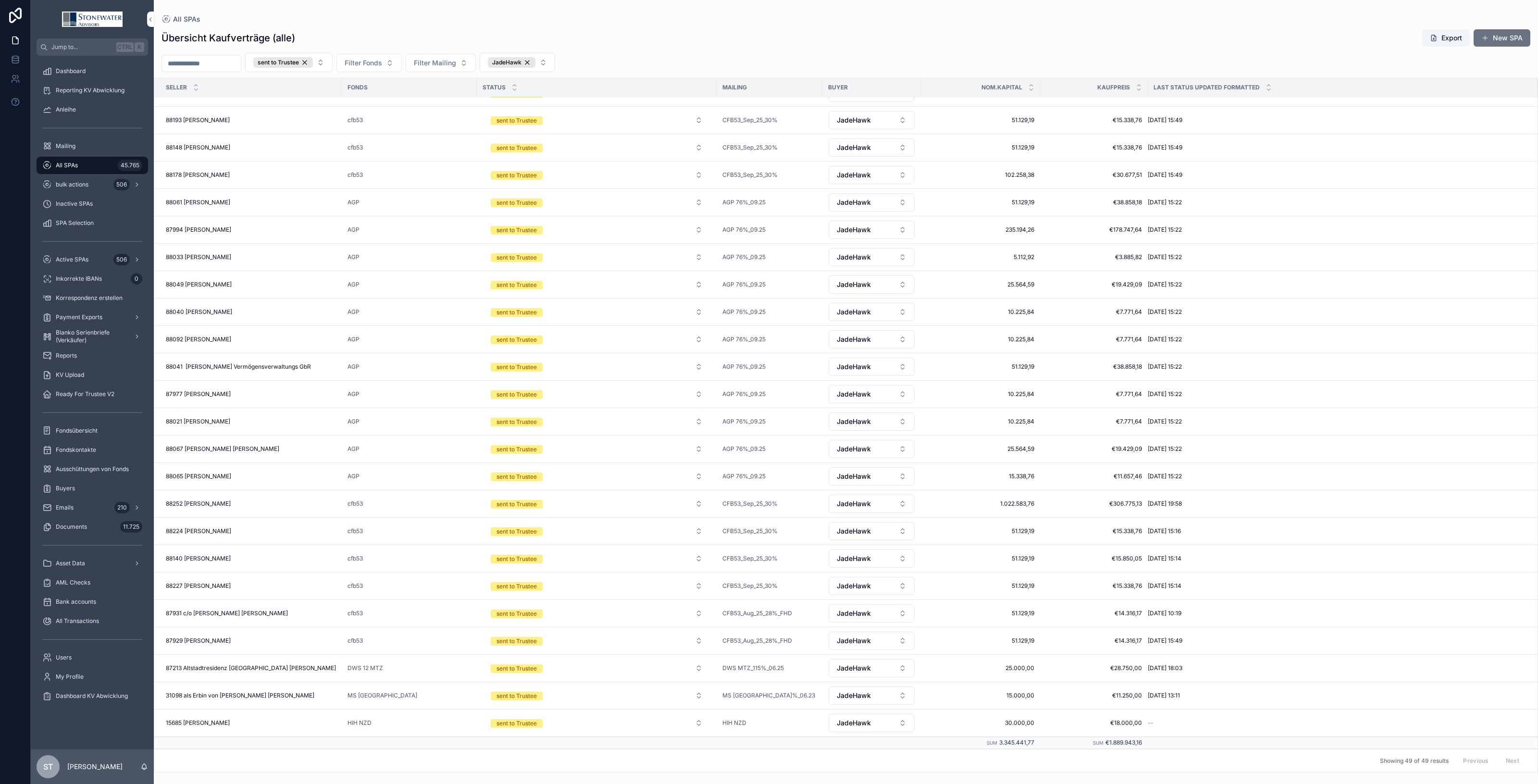
click at [265, 503] on div "88252 Sabine Rau 88252 Sabine Rau" at bounding box center [251, 503] width 170 height 8
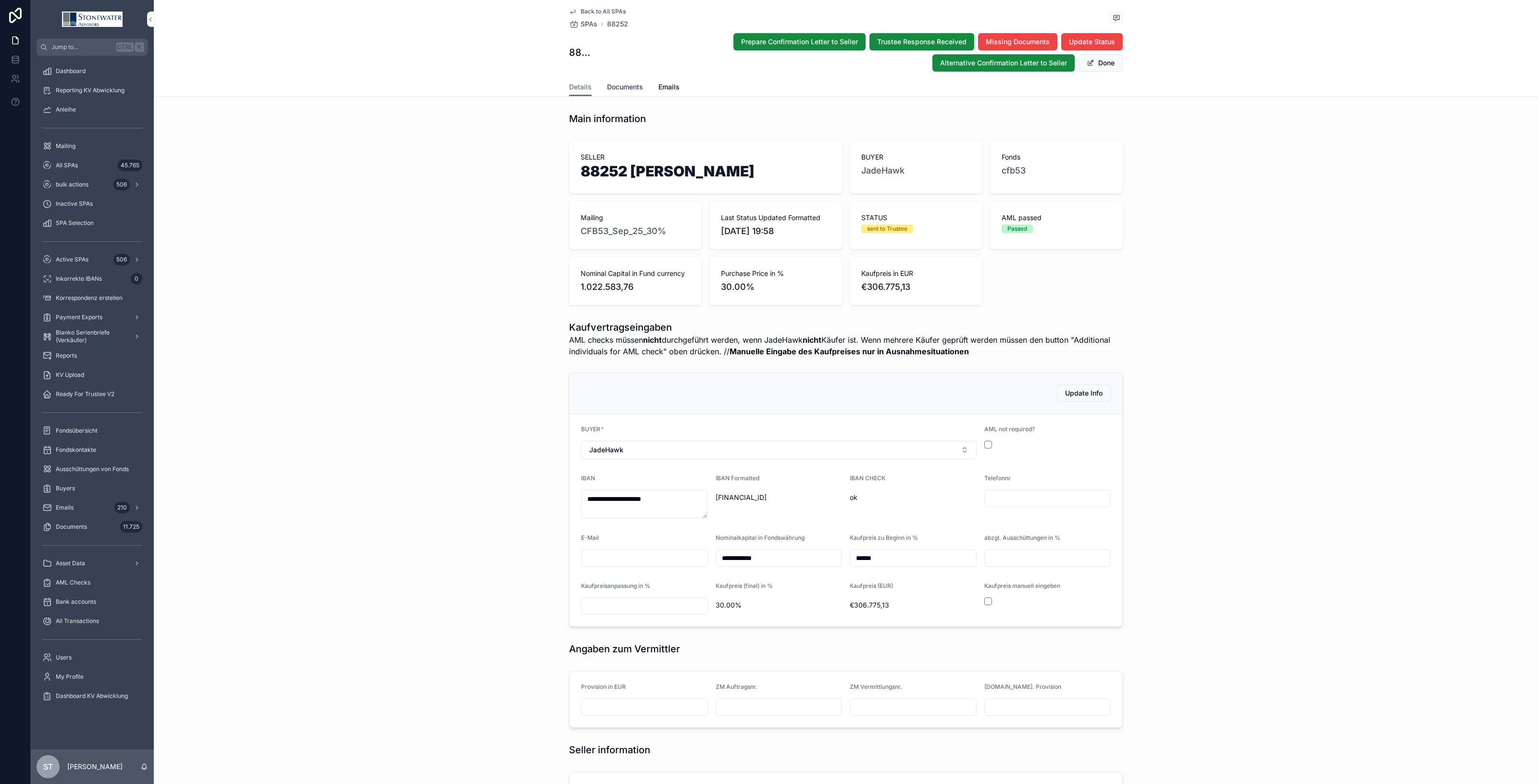
click at [628, 90] on span "Documents" at bounding box center [625, 86] width 36 height 10
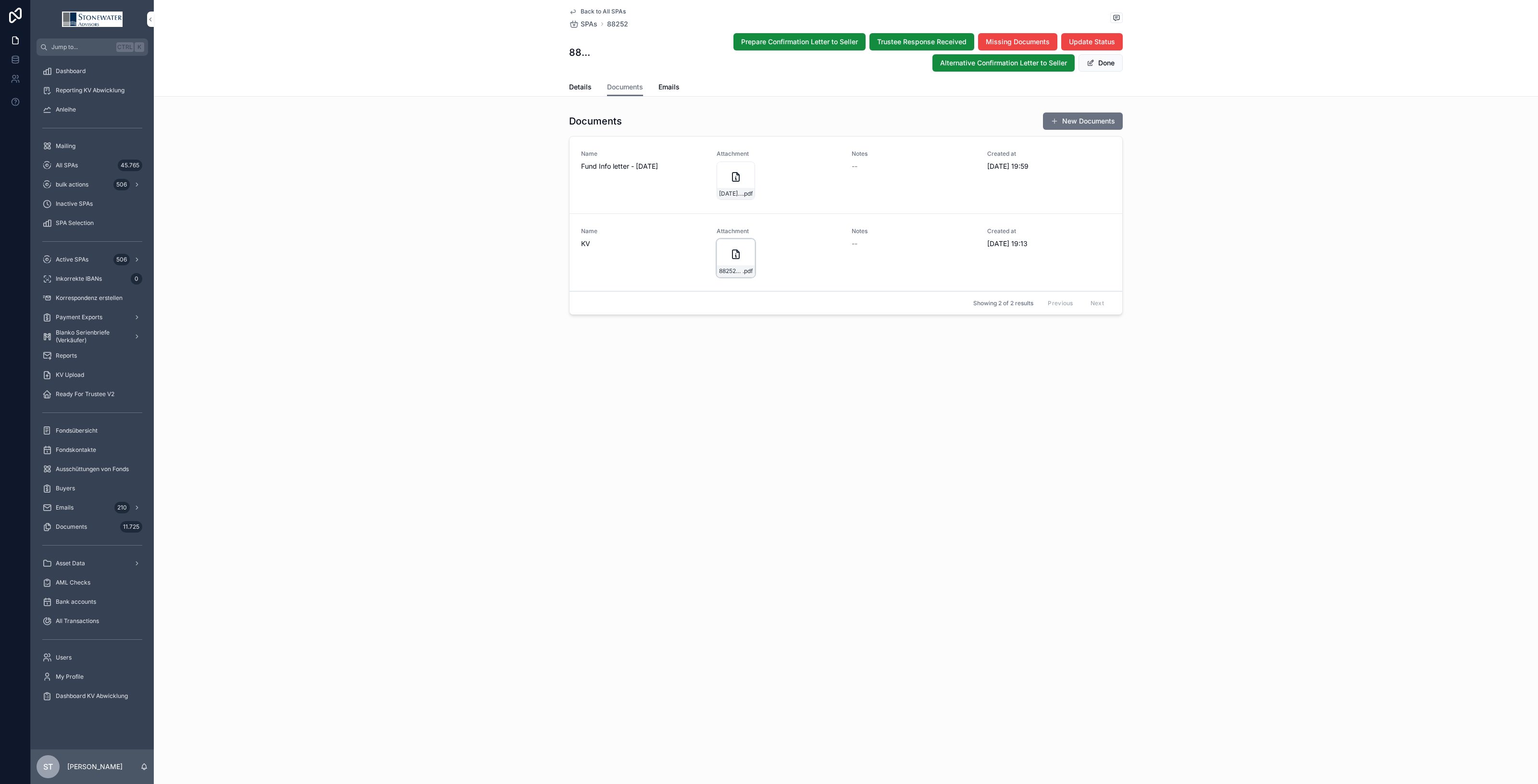
click at [739, 251] on icon "scrollable content" at bounding box center [736, 254] width 11 height 11
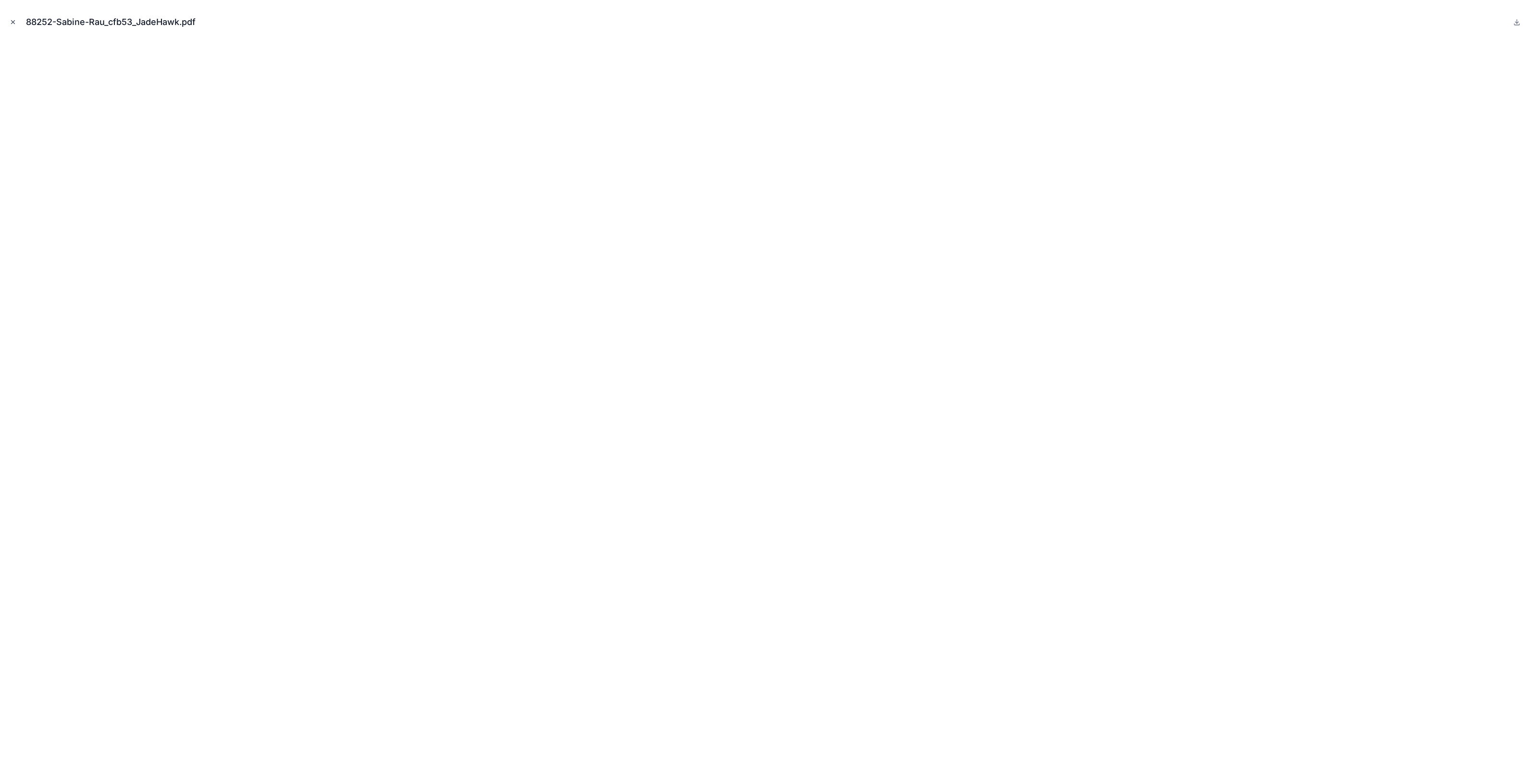
click at [8, 24] on button "Close modal" at bounding box center [13, 22] width 11 height 11
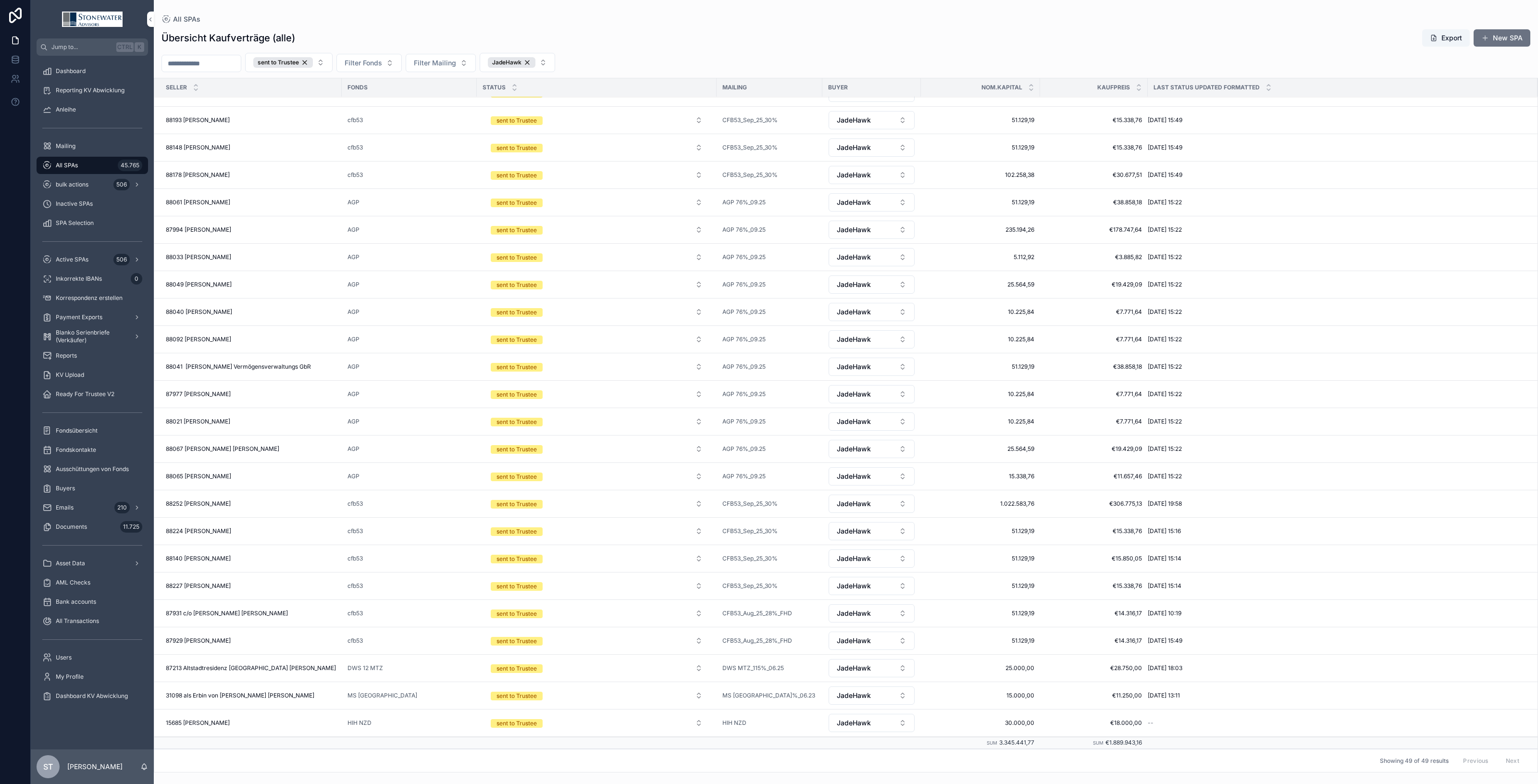
scroll to position [721, 0]
click at [76, 164] on span "All SPAs" at bounding box center [67, 165] width 22 height 8
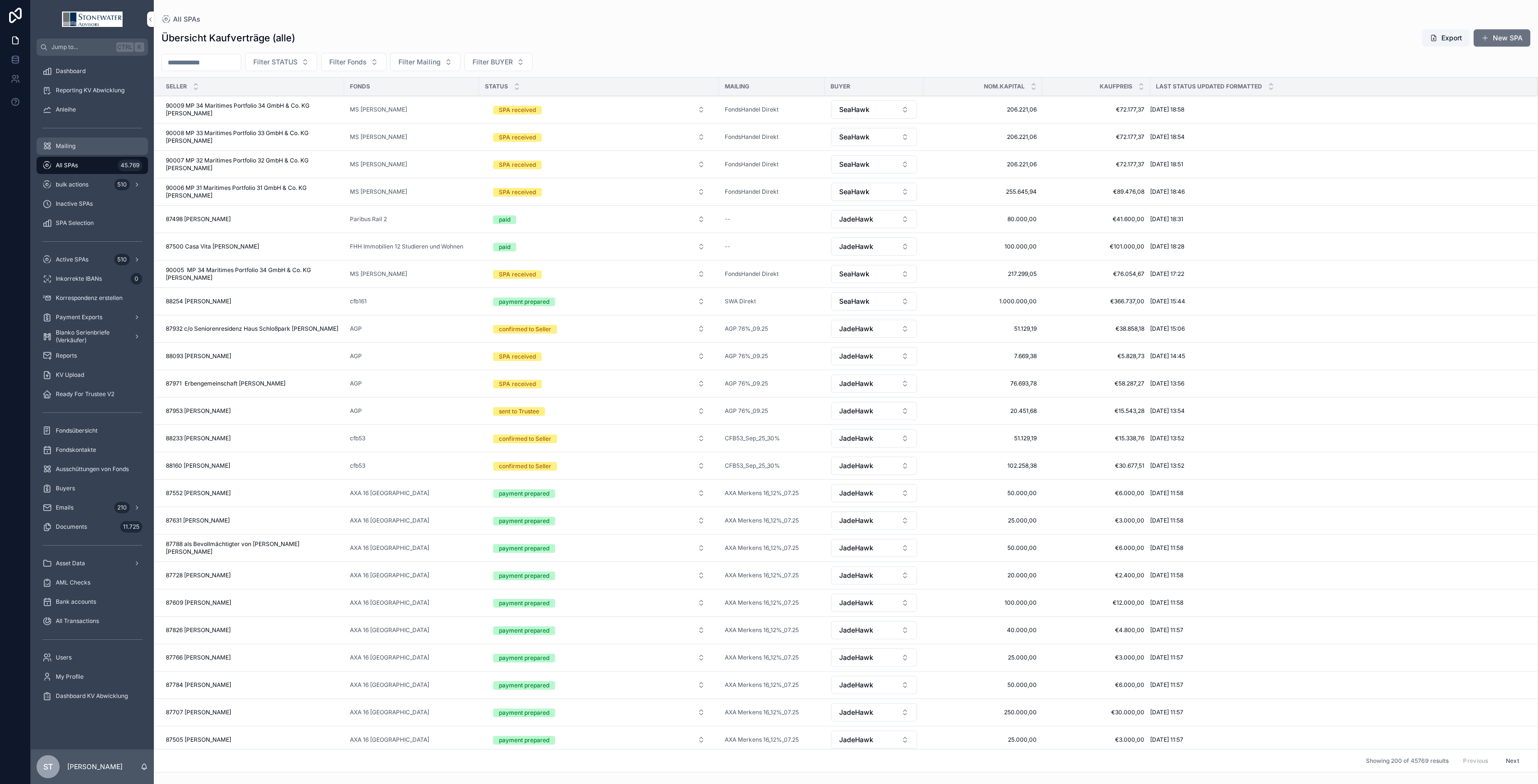
click at [68, 145] on span "Mailing" at bounding box center [65, 146] width 20 height 8
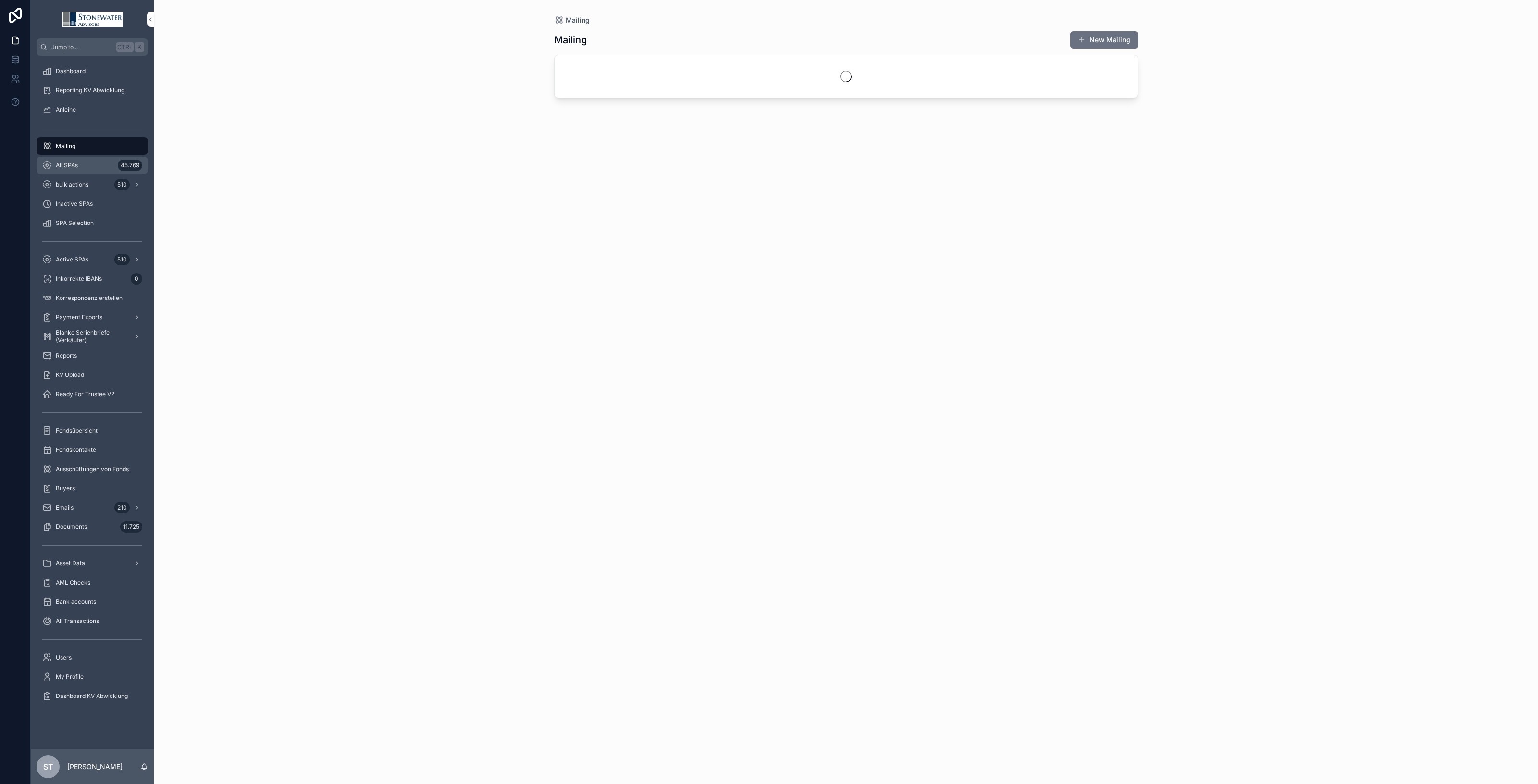
click at [68, 166] on span "All SPAs" at bounding box center [67, 165] width 22 height 8
